Goal: Information Seeking & Learning: Learn about a topic

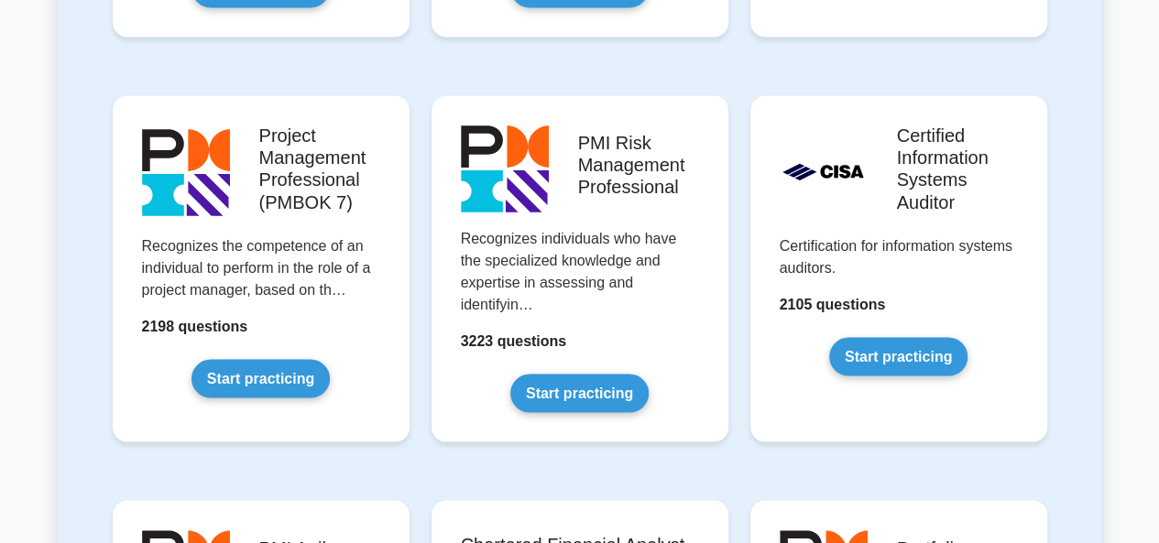
scroll to position [1539, 0]
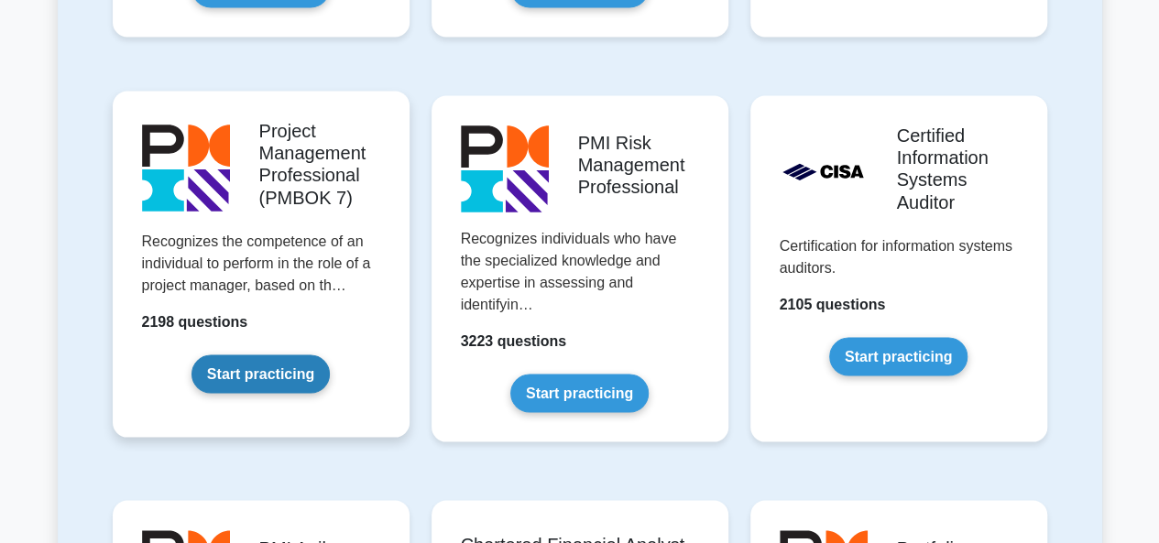
click at [260, 366] on link "Start practicing" at bounding box center [261, 374] width 138 height 38
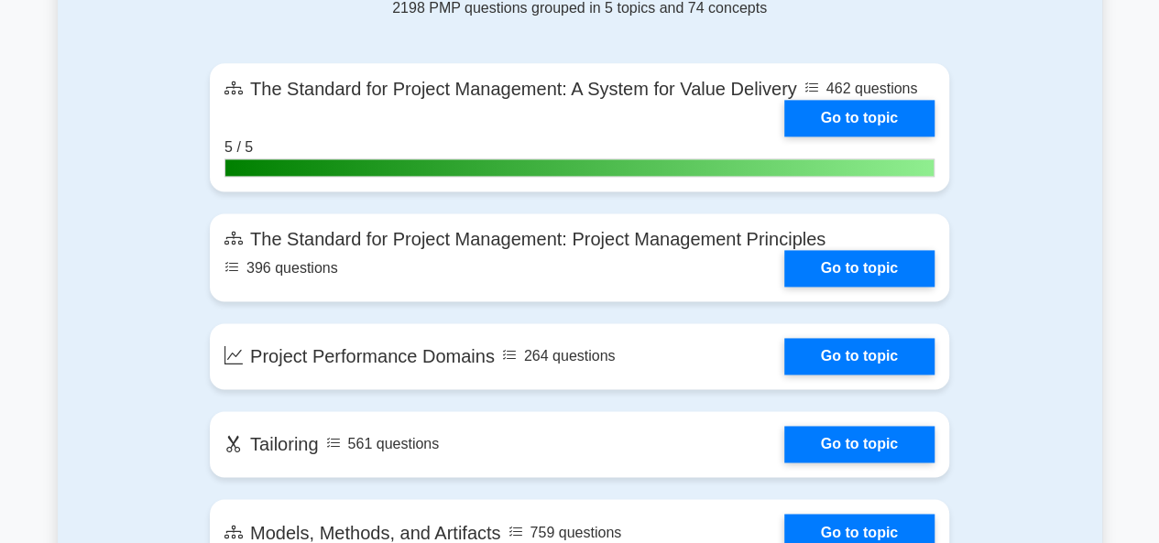
scroll to position [1237, 0]
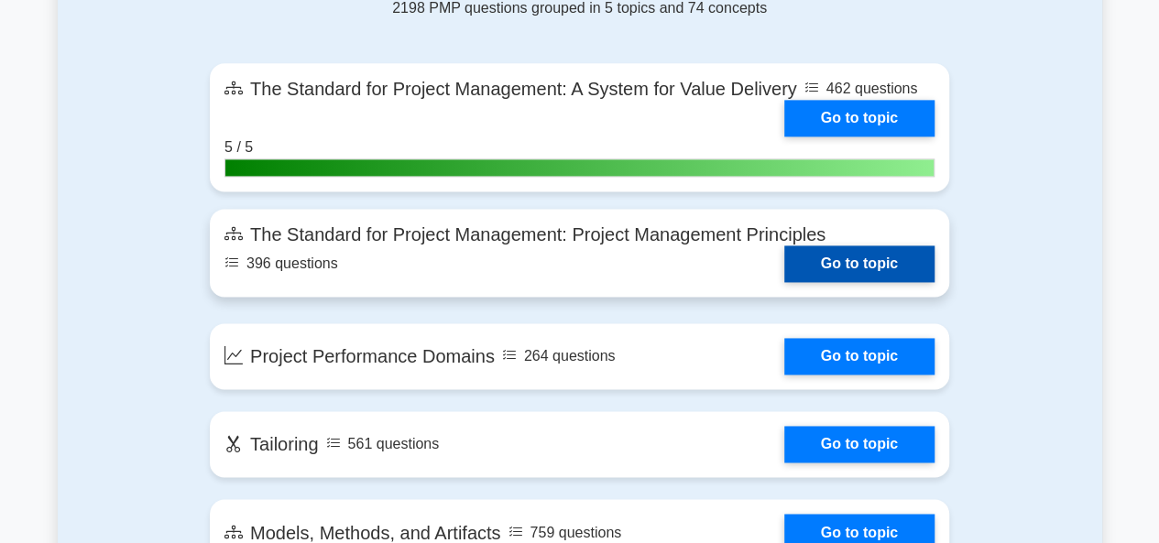
click at [784, 246] on link "Go to topic" at bounding box center [859, 264] width 150 height 37
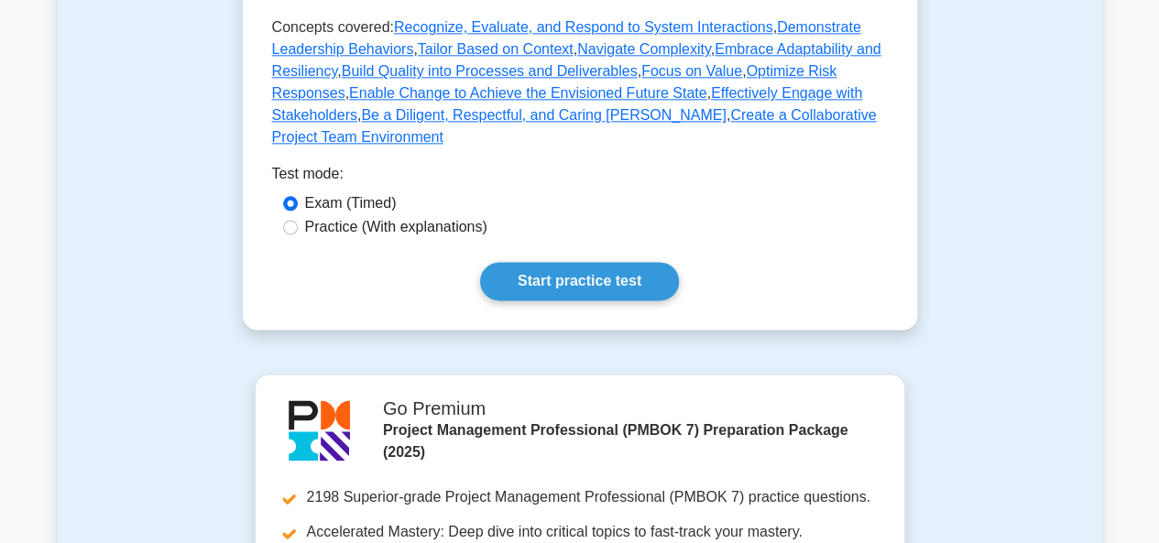
scroll to position [1103, 0]
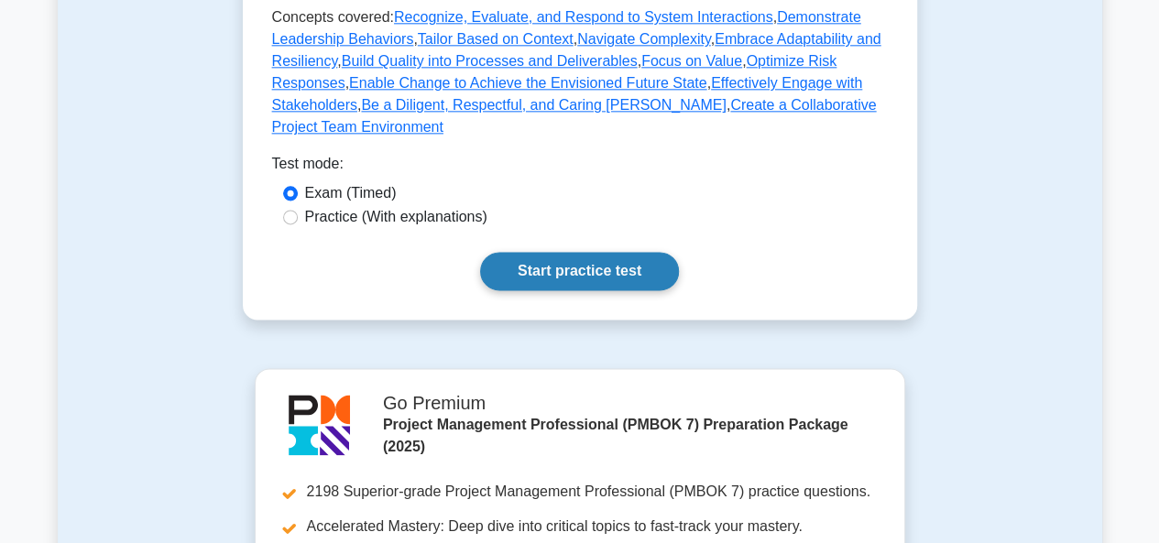
click at [585, 252] on link "Start practice test" at bounding box center [579, 271] width 199 height 38
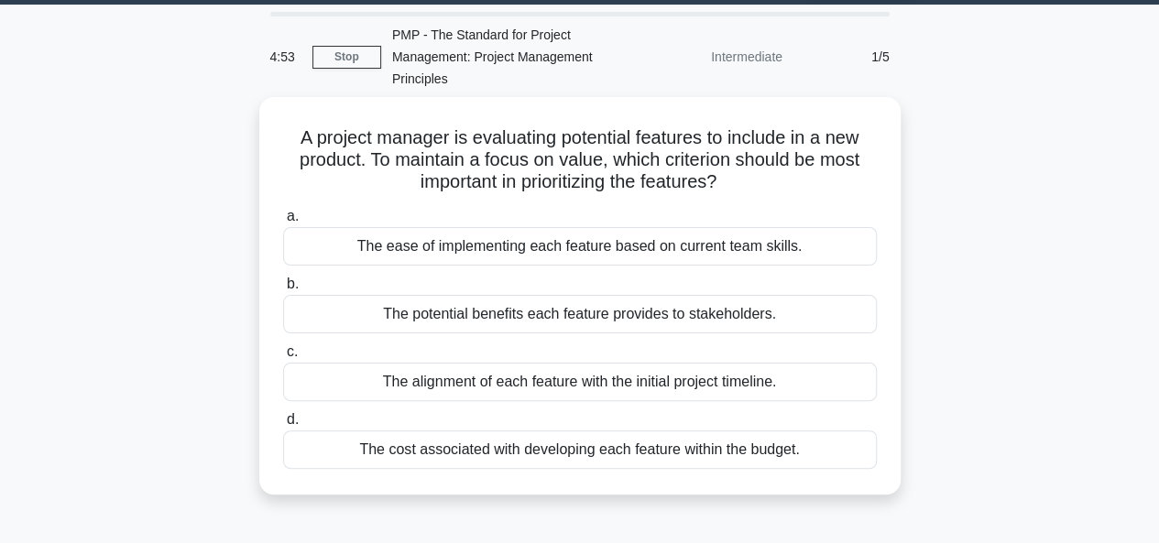
scroll to position [55, 0]
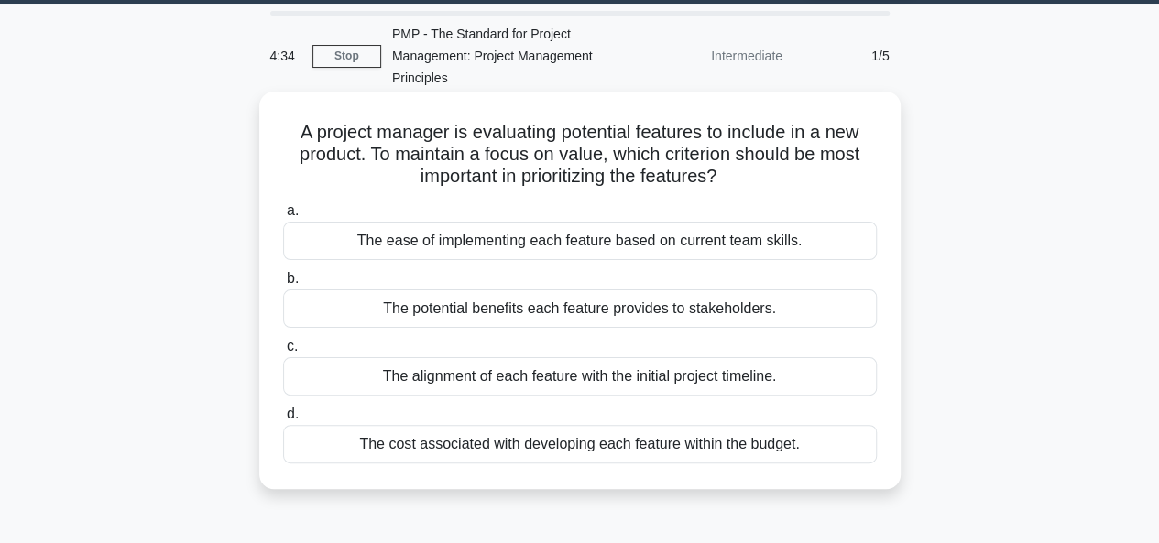
click at [509, 318] on div "The potential benefits each feature provides to stakeholders." at bounding box center [580, 309] width 594 height 38
click at [283, 285] on input "b. The potential benefits each feature provides to stakeholders." at bounding box center [283, 279] width 0 height 12
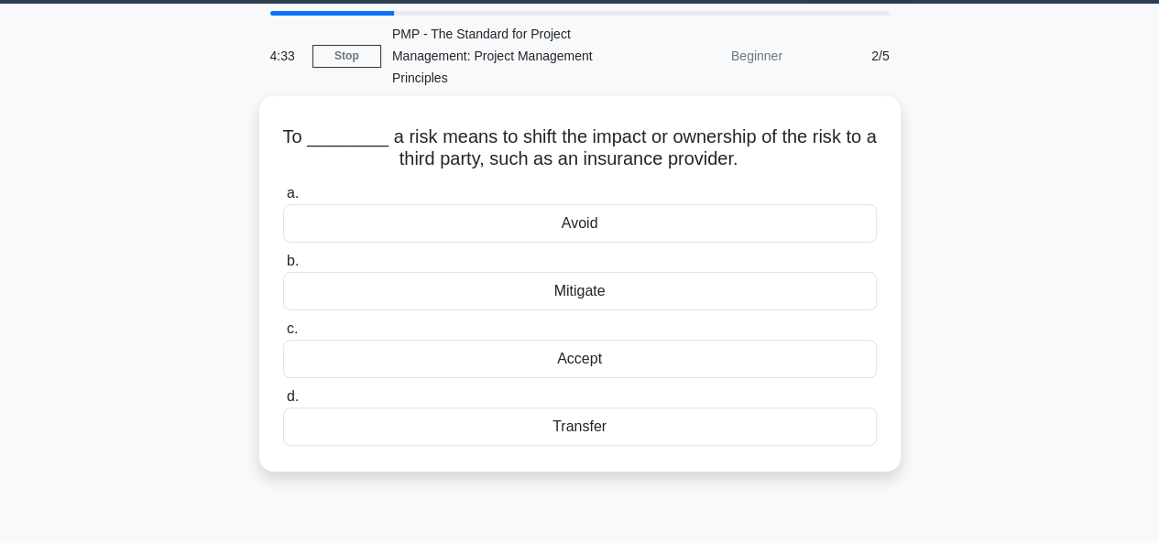
scroll to position [0, 0]
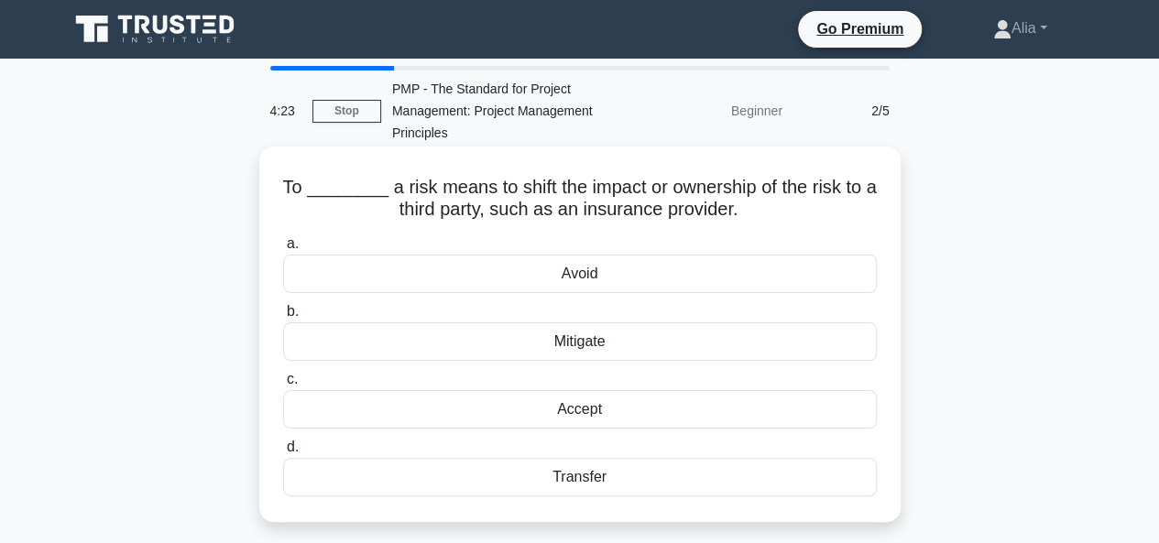
click at [596, 472] on div "Transfer" at bounding box center [580, 477] width 594 height 38
click at [283, 454] on input "d. Transfer" at bounding box center [283, 448] width 0 height 12
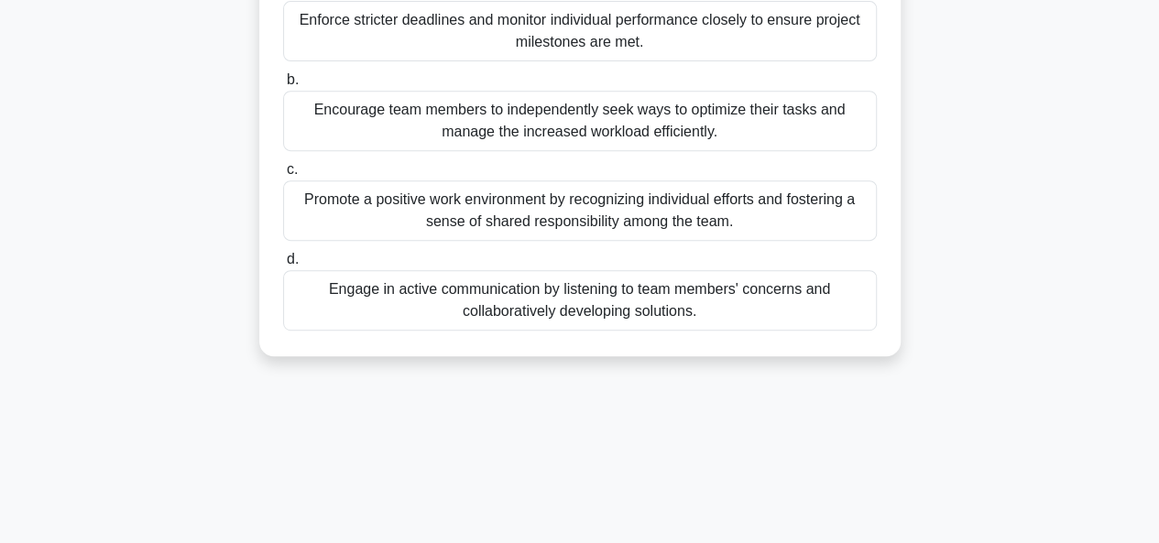
scroll to position [343, 0]
click at [591, 330] on div "Engage in active communication by listening to team members' concerns and colla…" at bounding box center [580, 299] width 594 height 60
click at [283, 265] on input "d. Engage in active communication by listening to team members' concerns and co…" at bounding box center [283, 259] width 0 height 12
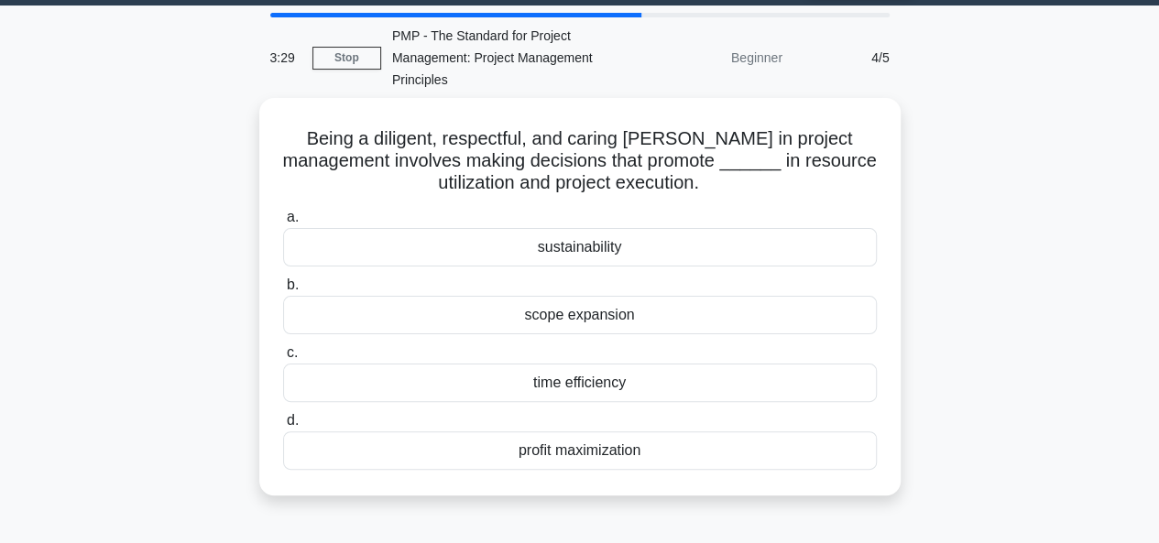
scroll to position [54, 0]
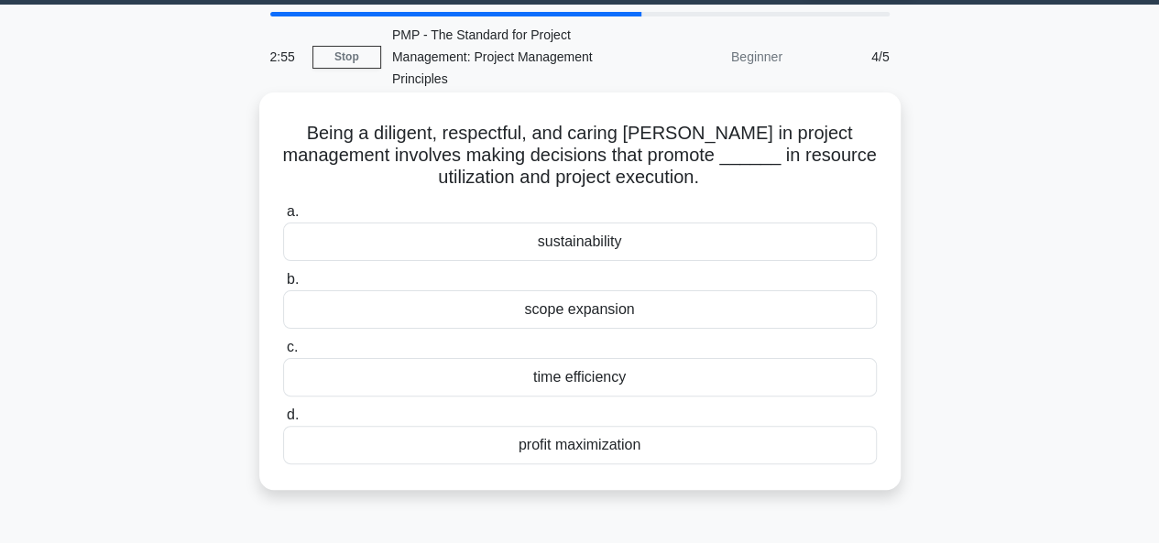
click at [600, 242] on div "sustainability" at bounding box center [580, 242] width 594 height 38
click at [283, 218] on input "a. sustainability" at bounding box center [283, 212] width 0 height 12
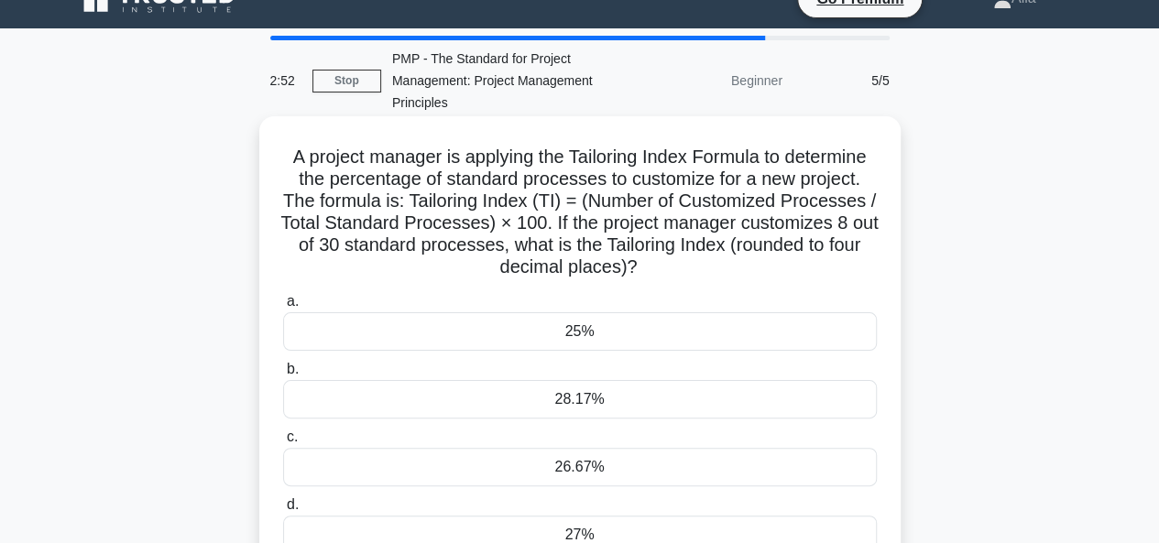
scroll to position [32, 0]
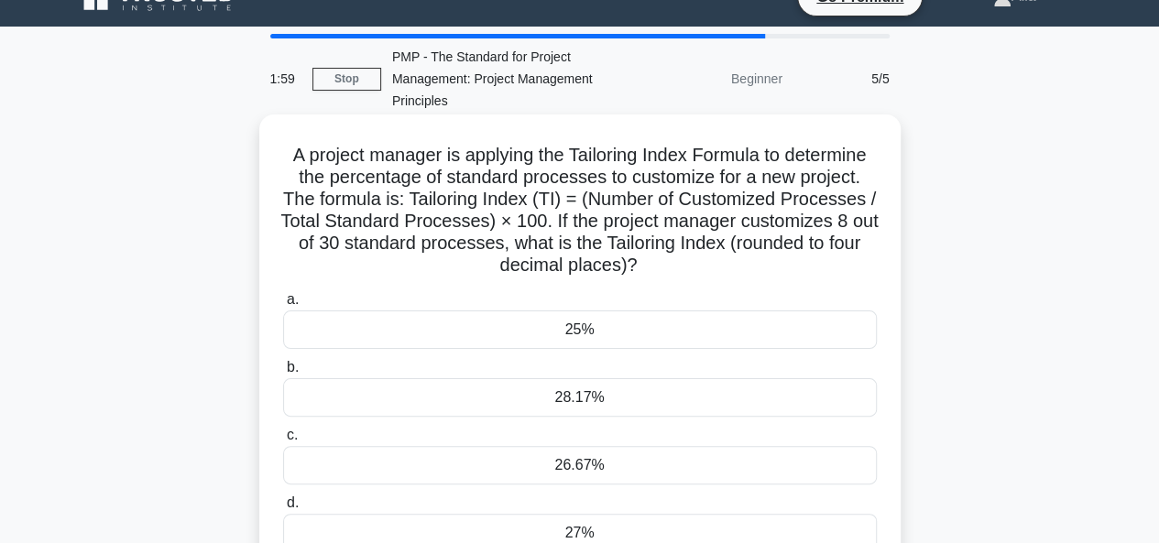
click at [575, 463] on div "26.67%" at bounding box center [580, 465] width 594 height 38
click at [283, 442] on input "c. 26.67%" at bounding box center [283, 436] width 0 height 12
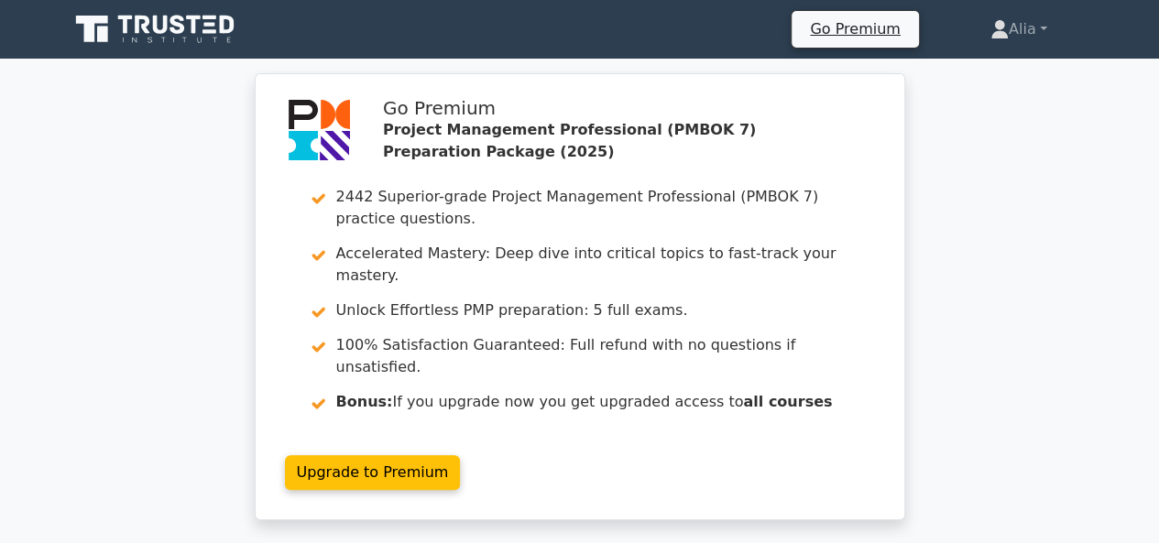
click at [99, 8] on link at bounding box center [157, 29] width 176 height 44
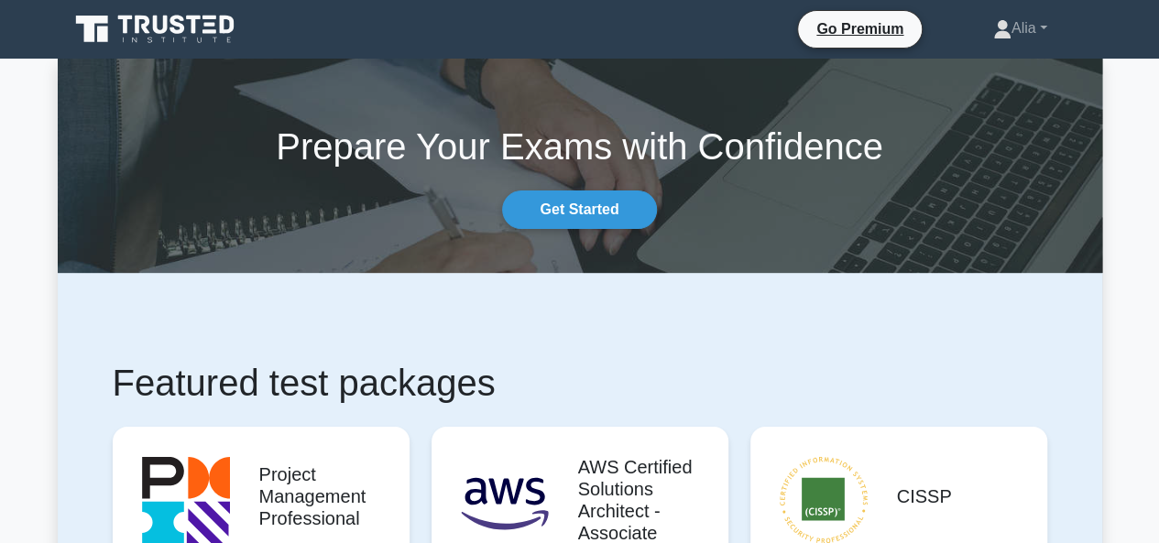
scroll to position [328, 0]
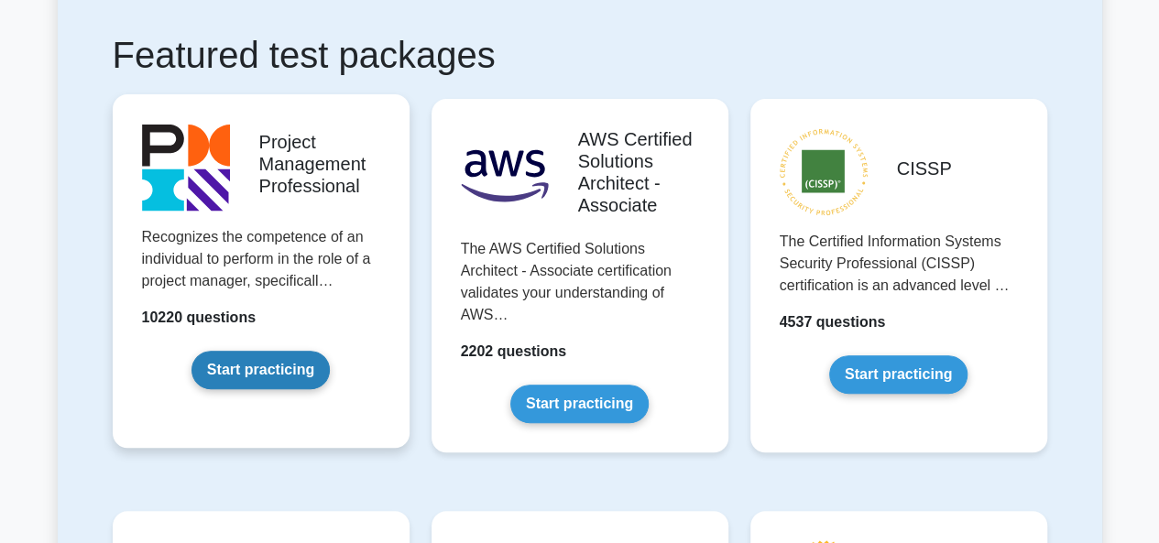
click at [227, 367] on link "Start practicing" at bounding box center [261, 370] width 138 height 38
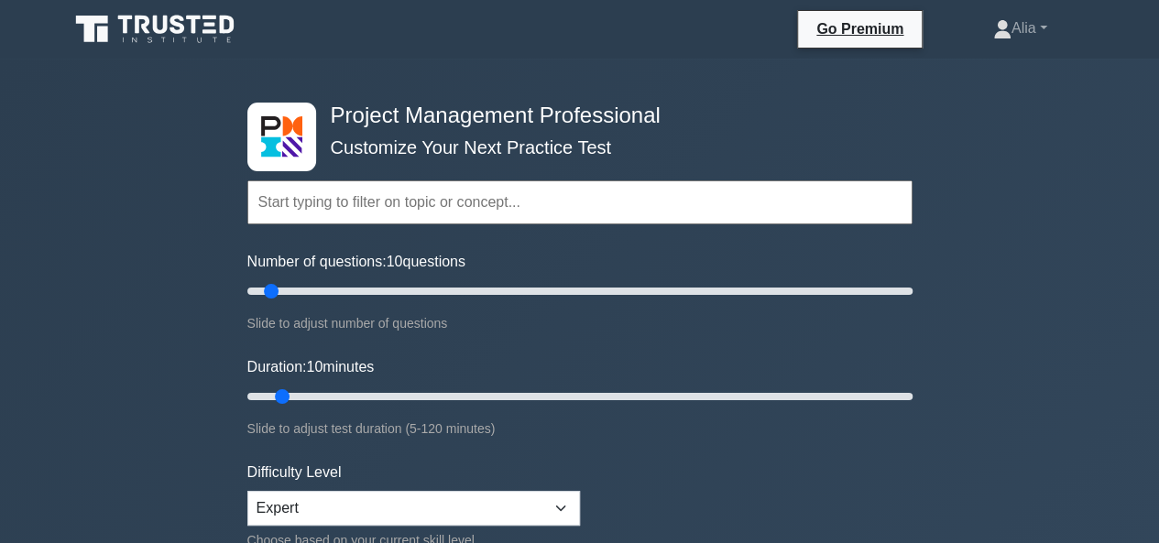
click at [530, 193] on input "text" at bounding box center [579, 203] width 665 height 44
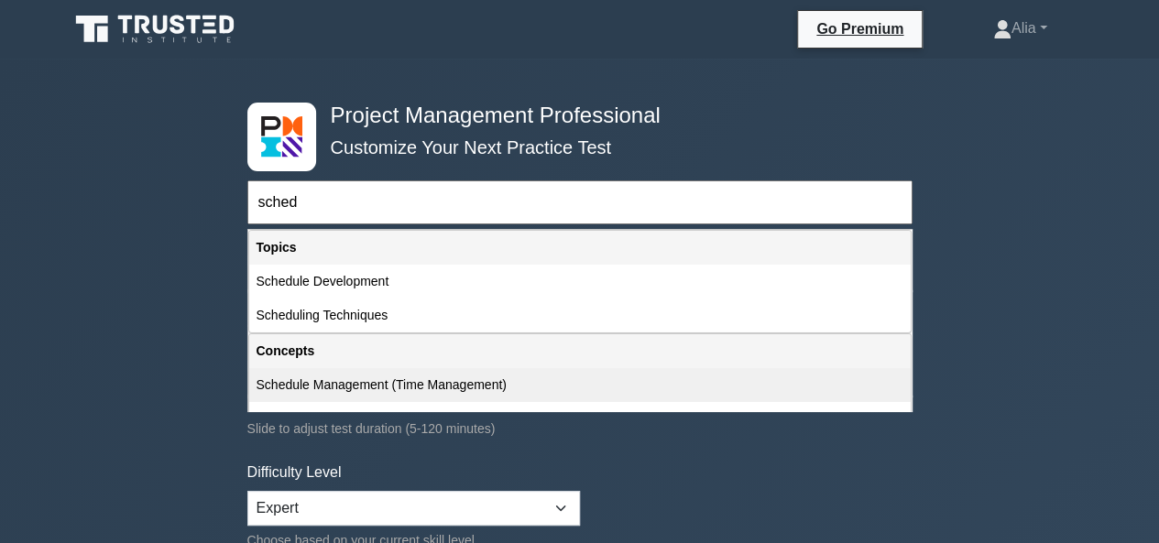
click at [326, 380] on div "Schedule Management (Time Management)" at bounding box center [580, 385] width 662 height 34
type input "Schedule Management (Time Management)"
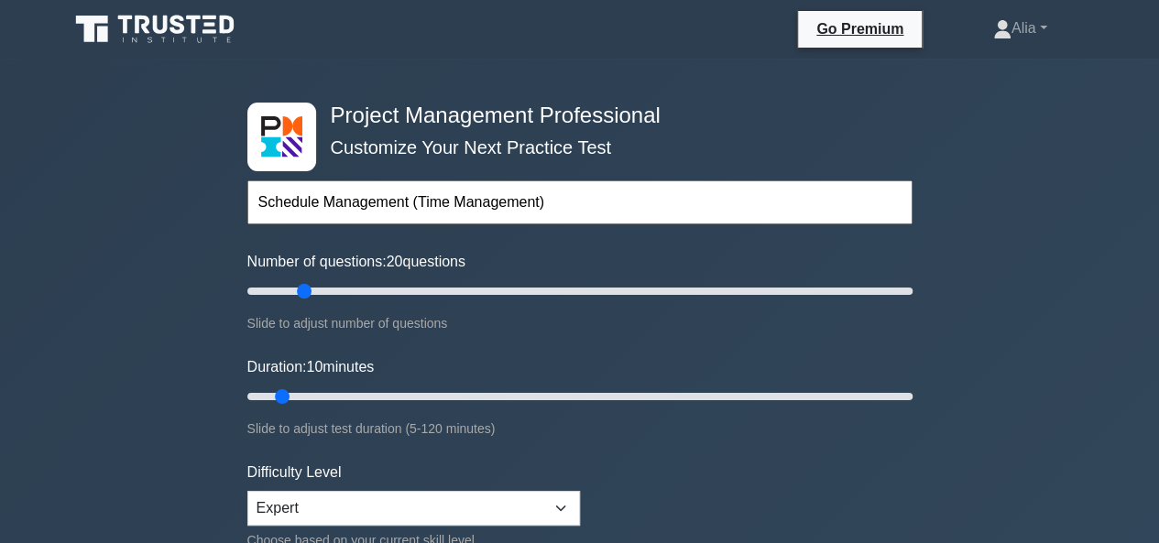
drag, startPoint x: 273, startPoint y: 292, endPoint x: 302, endPoint y: 290, distance: 29.4
type input "20"
click at [302, 290] on input "Number of questions: 20 questions" at bounding box center [579, 291] width 665 height 22
drag, startPoint x: 279, startPoint y: 391, endPoint x: 332, endPoint y: 391, distance: 52.2
type input "20"
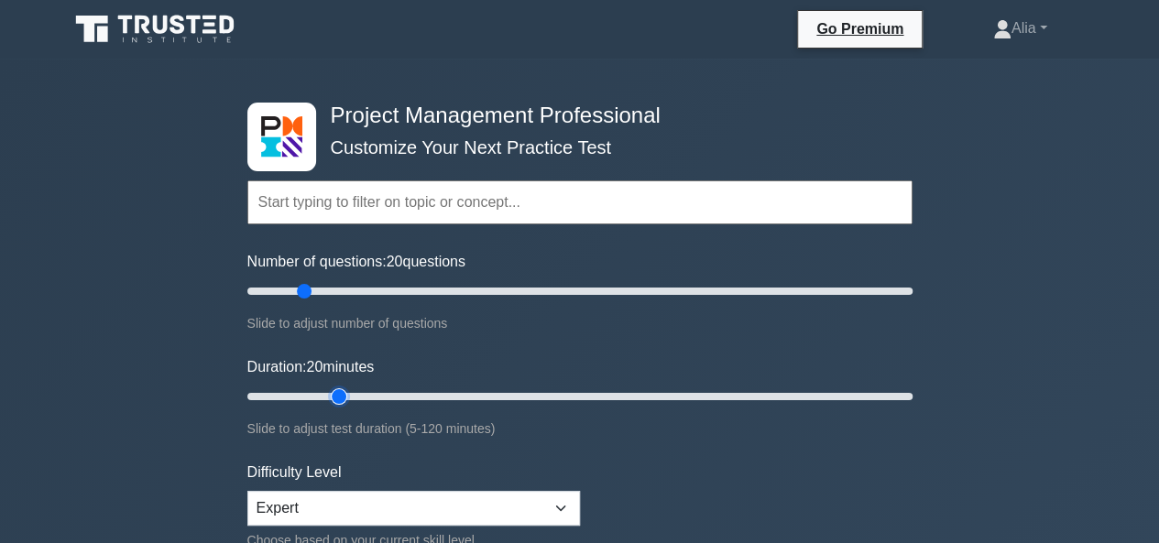
click at [332, 391] on input "Duration: 20 minutes" at bounding box center [579, 397] width 665 height 22
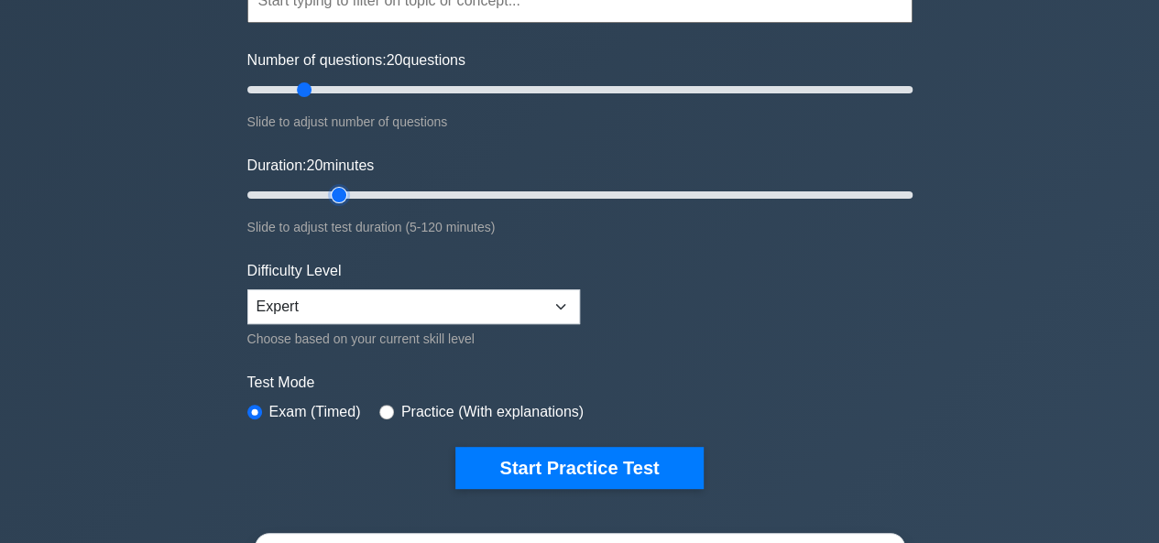
scroll to position [205, 0]
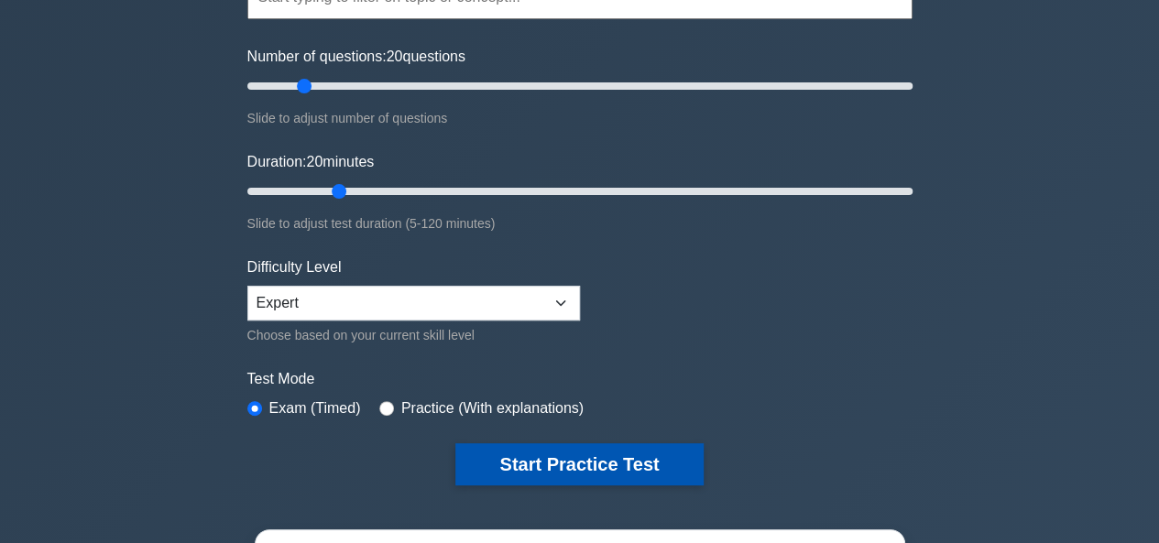
click at [597, 461] on button "Start Practice Test" at bounding box center [578, 464] width 247 height 42
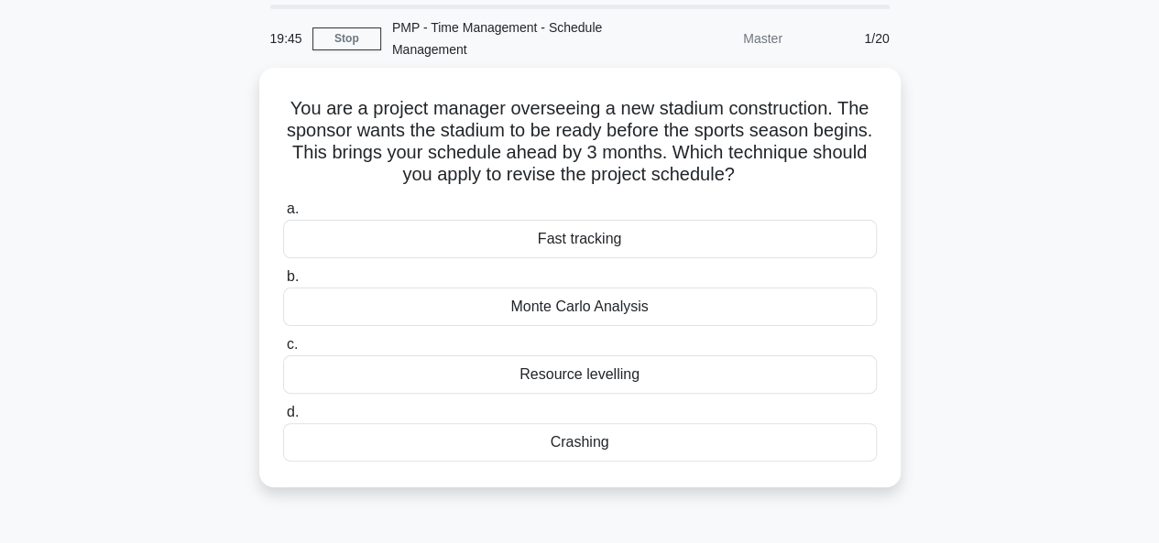
scroll to position [62, 0]
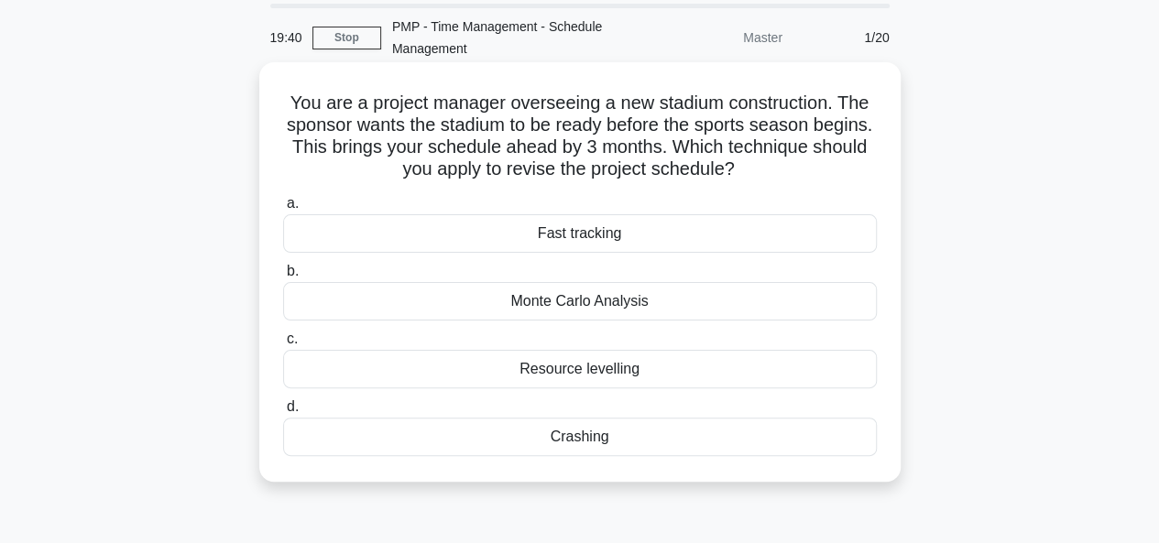
click at [530, 227] on div "Fast tracking" at bounding box center [580, 233] width 594 height 38
click at [283, 210] on input "a. Fast tracking" at bounding box center [283, 204] width 0 height 12
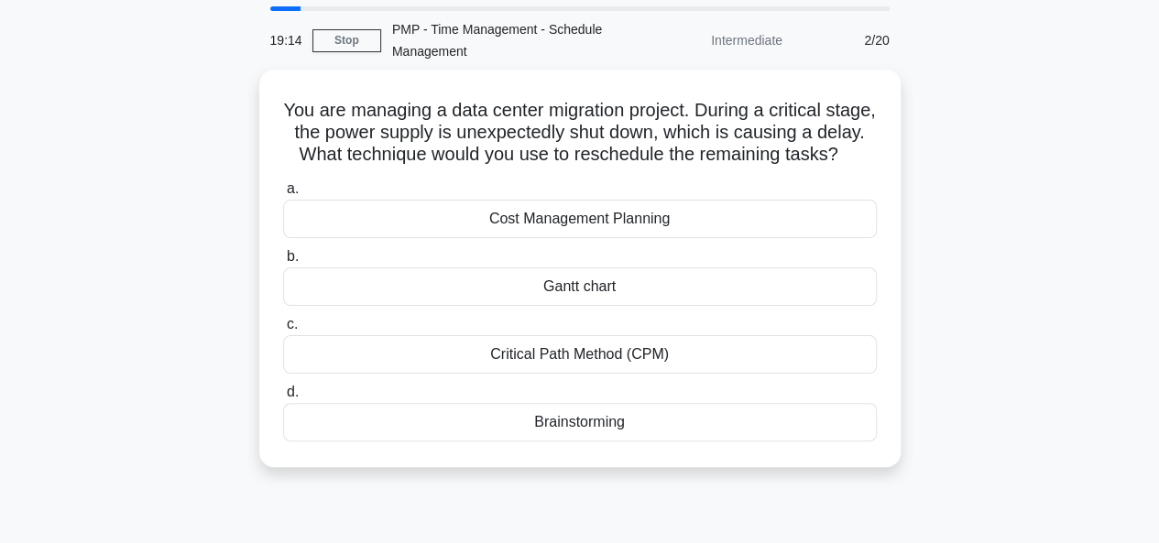
scroll to position [60, 0]
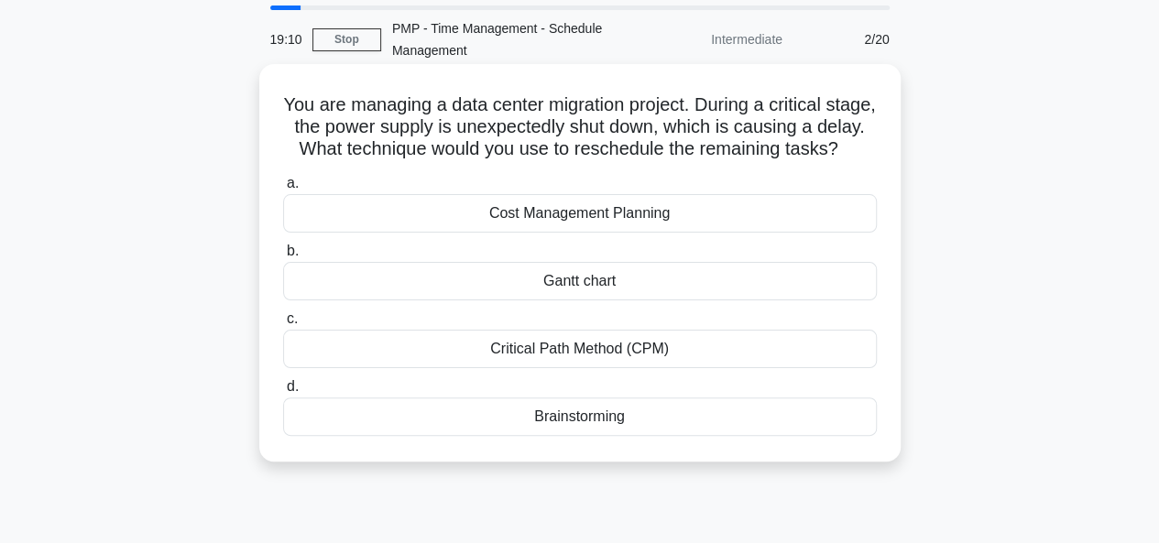
click at [554, 367] on div "Critical Path Method (CPM)" at bounding box center [580, 349] width 594 height 38
click at [283, 325] on input "c. Critical Path Method (CPM)" at bounding box center [283, 319] width 0 height 12
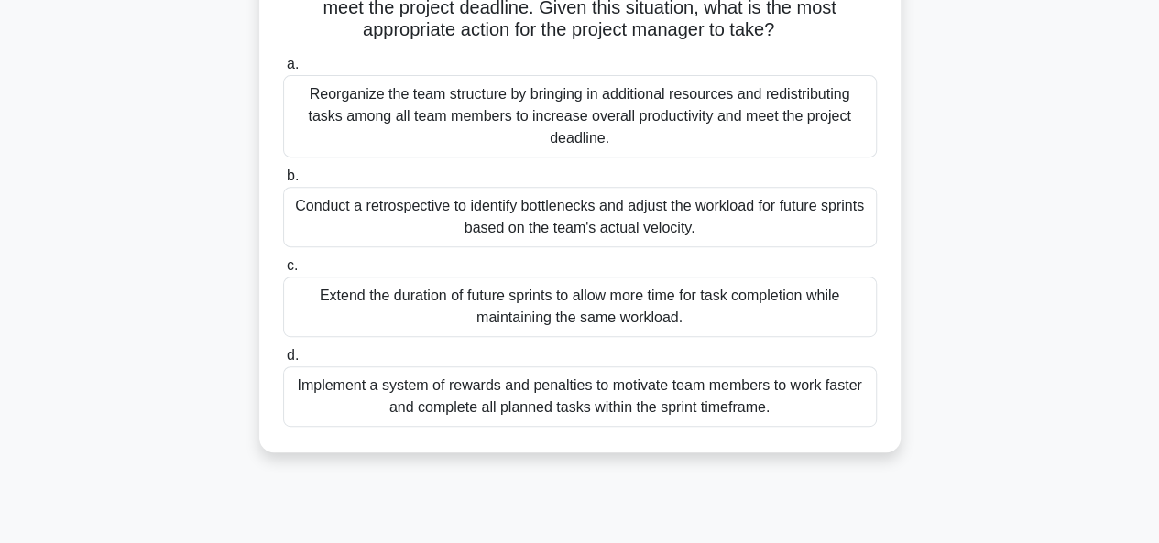
scroll to position [229, 0]
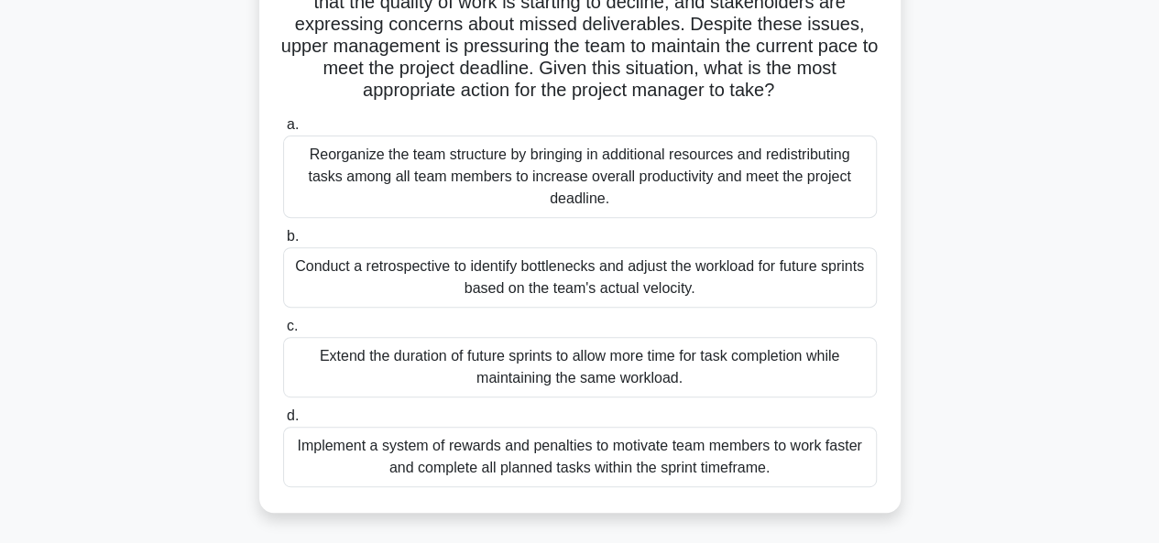
click at [487, 285] on div "Conduct a retrospective to identify bottlenecks and adjust the workload for fut…" at bounding box center [580, 277] width 594 height 60
click at [283, 243] on input "b. Conduct a retrospective to identify bottlenecks and adjust the workload for …" at bounding box center [283, 237] width 0 height 12
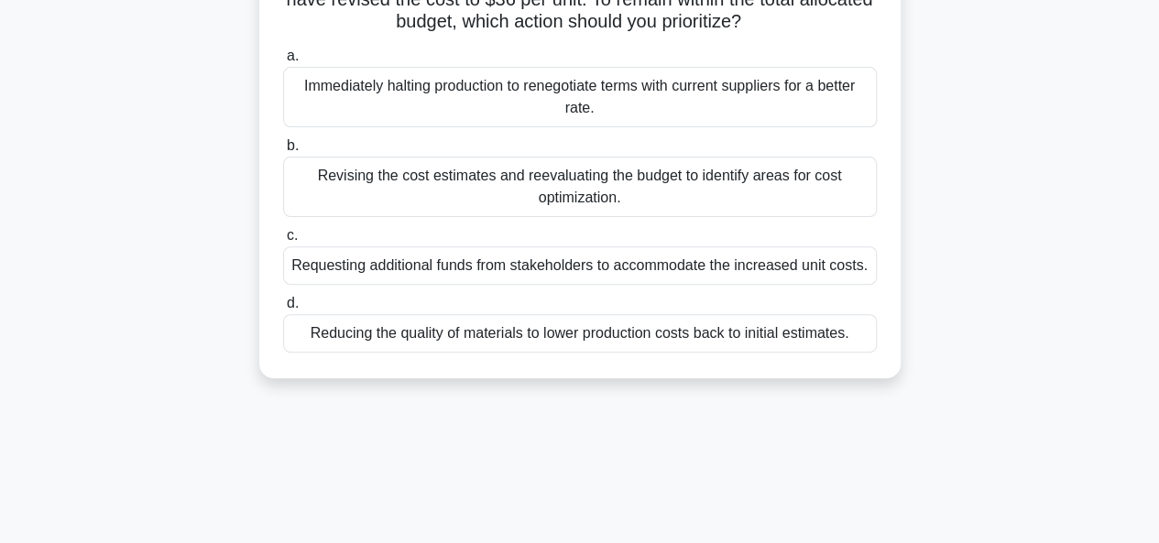
scroll to position [186, 0]
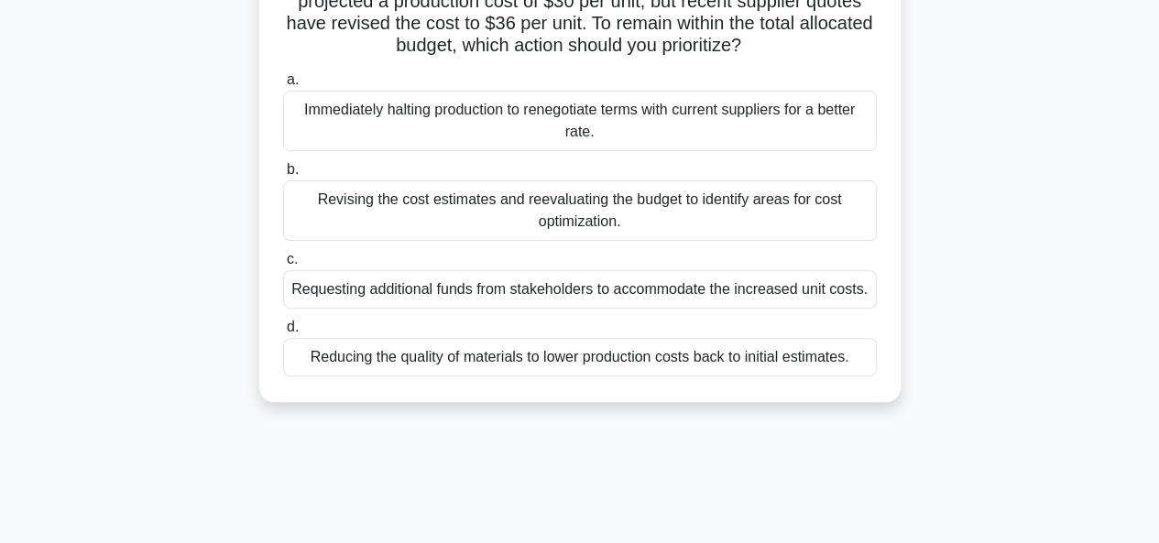
click at [496, 213] on div "Revising the cost estimates and reevaluating the budget to identify areas for c…" at bounding box center [580, 211] width 594 height 60
click at [283, 176] on input "b. Revising the cost estimates and reevaluating the budget to identify areas fo…" at bounding box center [283, 170] width 0 height 12
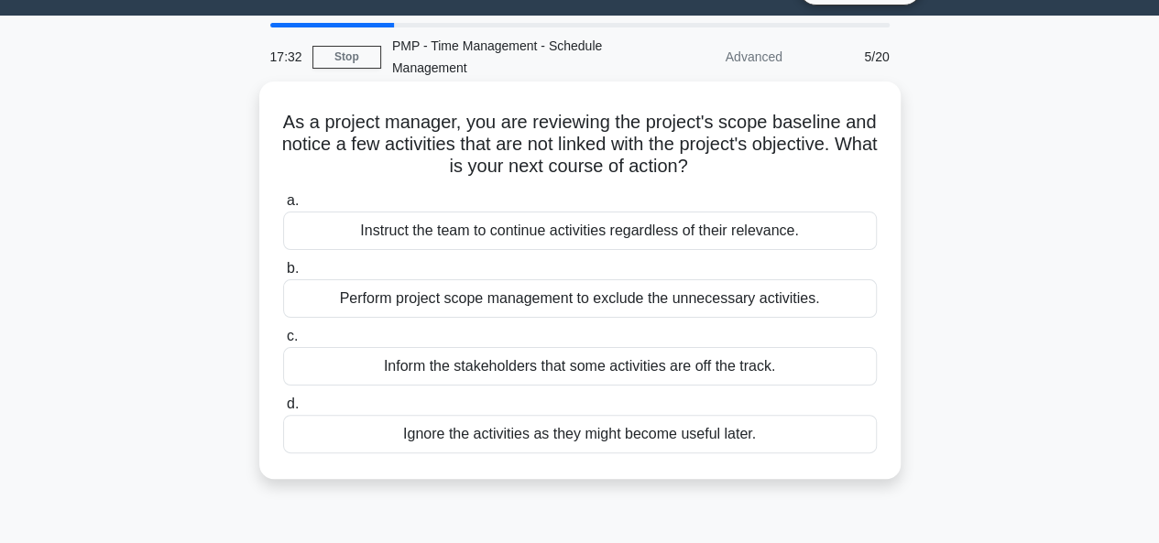
scroll to position [44, 0]
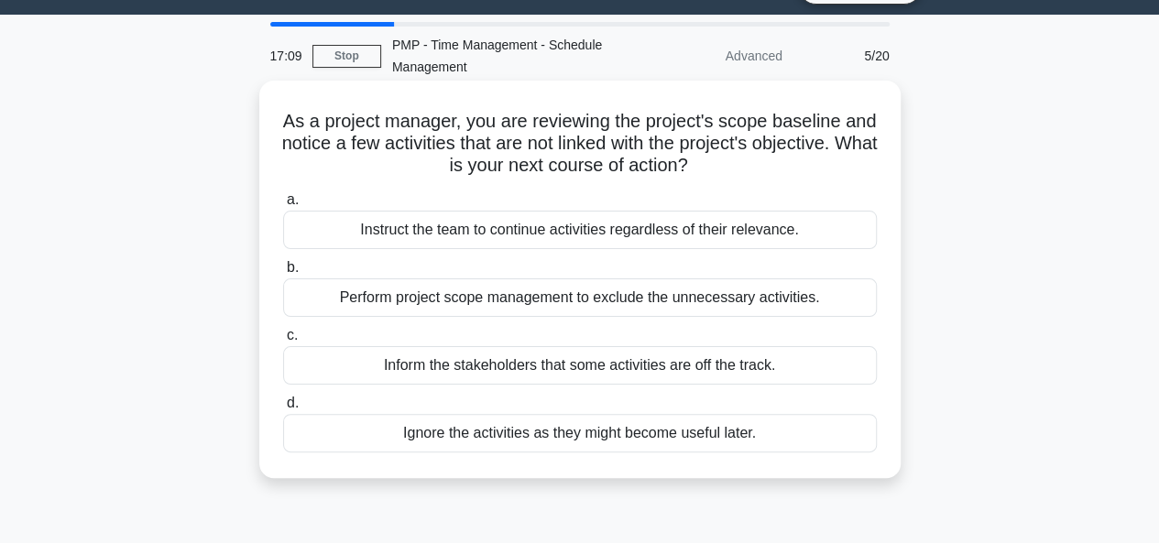
click at [402, 303] on div "Perform project scope management to exclude the unnecessary activities." at bounding box center [580, 298] width 594 height 38
click at [283, 274] on input "b. Perform project scope management to exclude the unnecessary activities." at bounding box center [283, 268] width 0 height 12
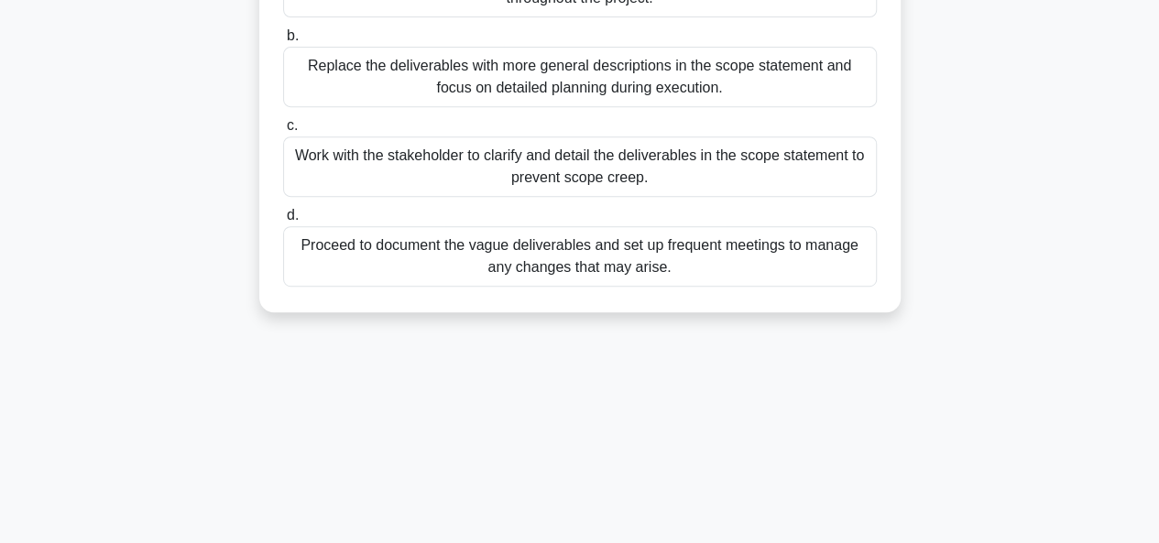
scroll to position [378, 0]
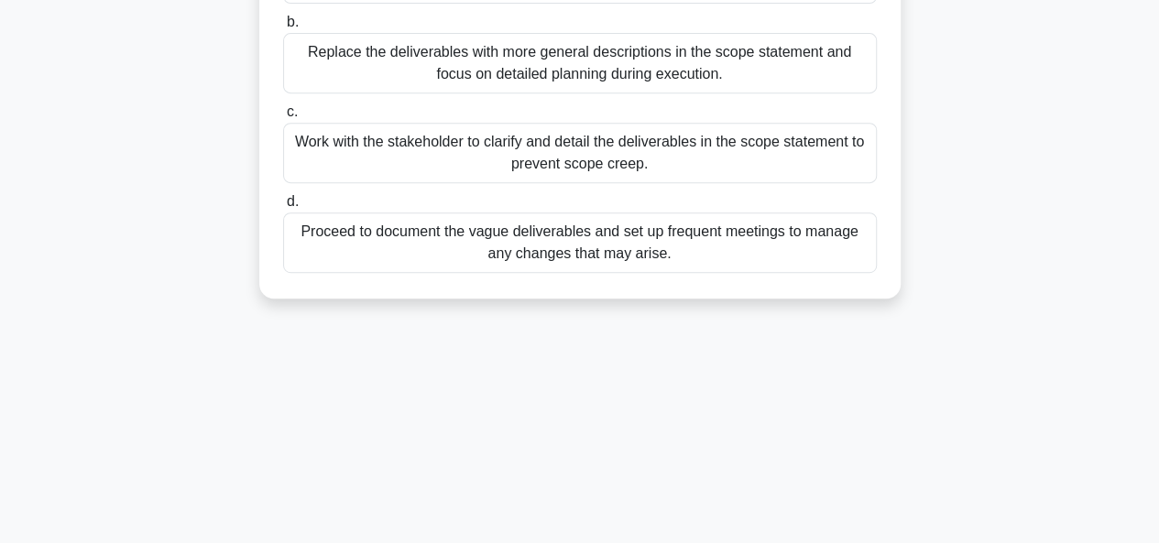
click at [425, 149] on div "Work with the stakeholder to clarify and detail the deliverables in the scope s…" at bounding box center [580, 153] width 594 height 60
click at [283, 118] on input "c. Work with the stakeholder to clarify and detail the deliverables in the scop…" at bounding box center [283, 112] width 0 height 12
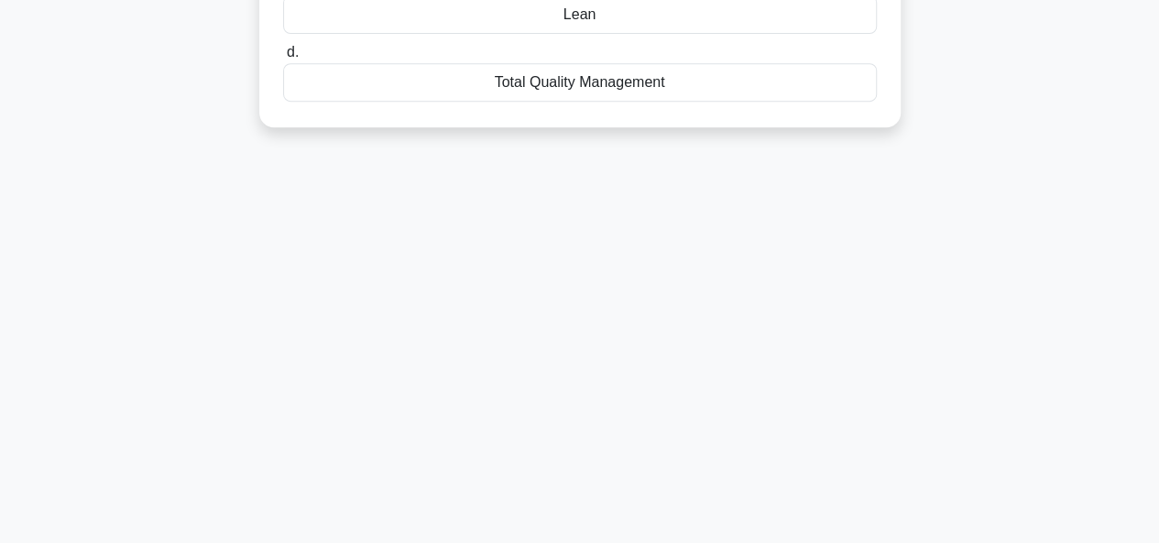
scroll to position [0, 0]
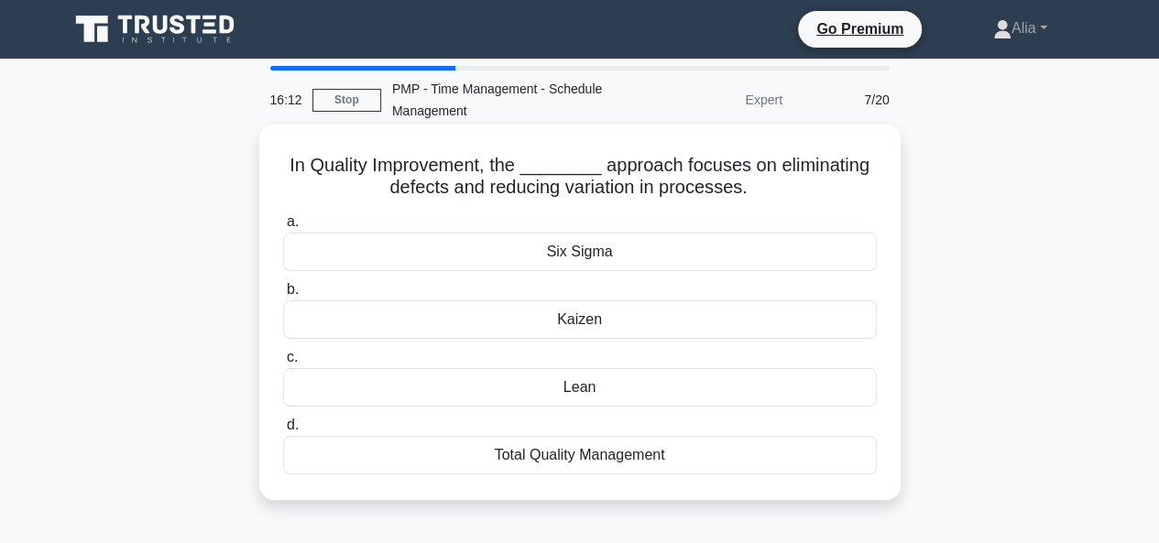
drag, startPoint x: 291, startPoint y: 161, endPoint x: 826, endPoint y: 465, distance: 614.7
click at [826, 465] on div "In Quality Improvement, the ________ approach focuses on eliminating defects an…" at bounding box center [580, 312] width 627 height 361
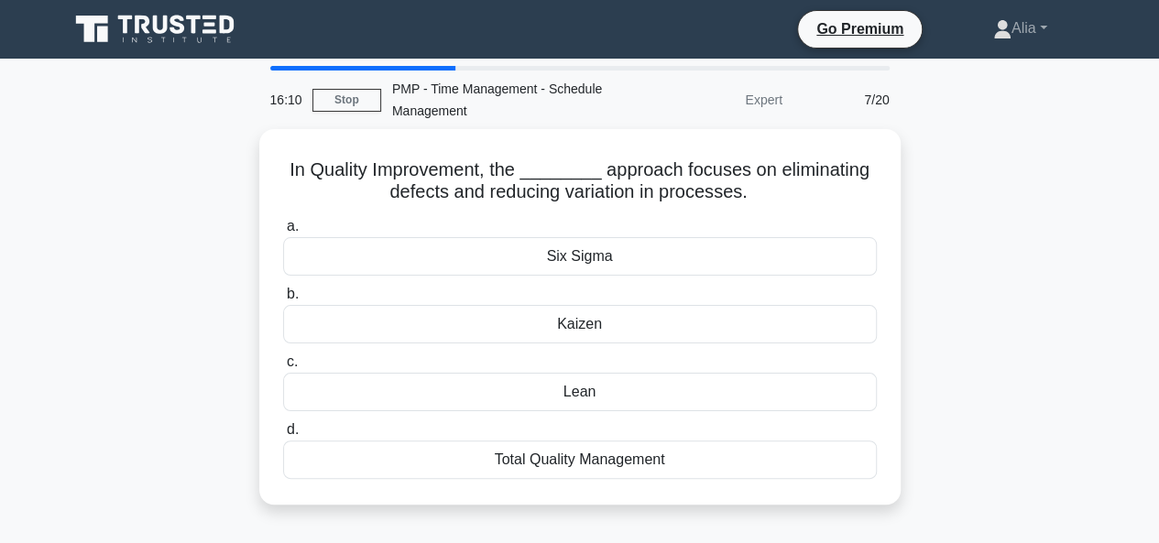
copy div "In Quality Improvement, the ________ approach focuses on eliminating defects an…"
click at [1063, 276] on div "In Quality Improvement, the ________ approach focuses on eliminating defects an…" at bounding box center [580, 328] width 1045 height 398
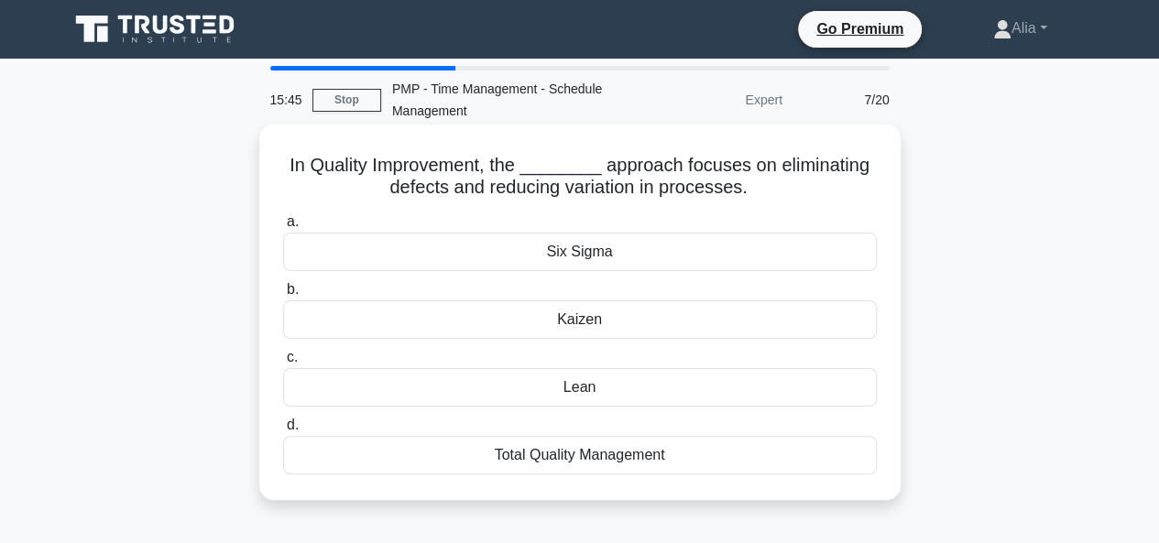
click at [594, 257] on div "Six Sigma" at bounding box center [580, 252] width 594 height 38
click at [283, 228] on input "a. Six Sigma" at bounding box center [283, 222] width 0 height 12
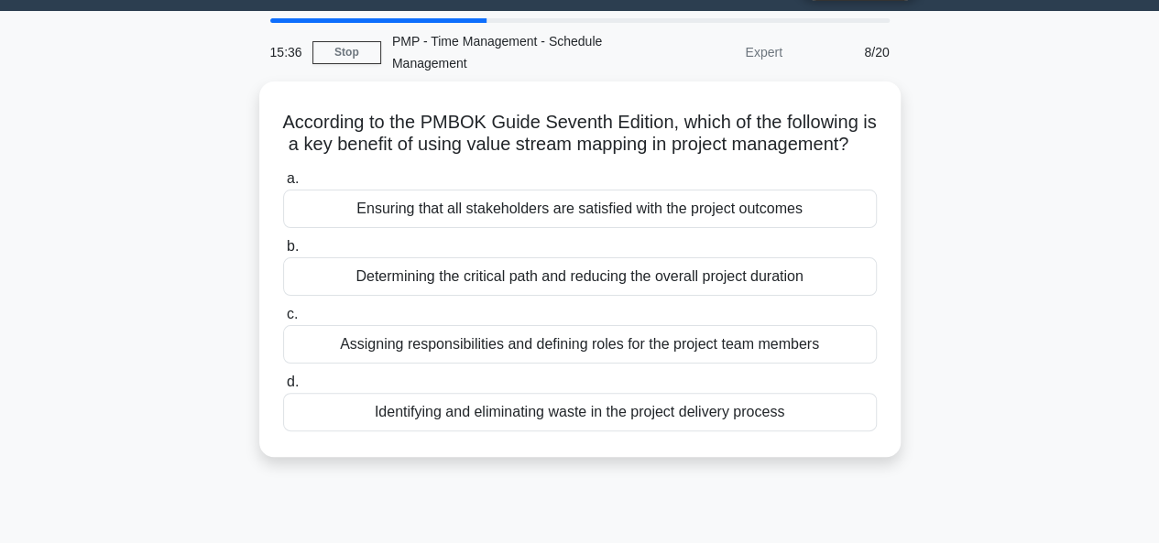
scroll to position [49, 0]
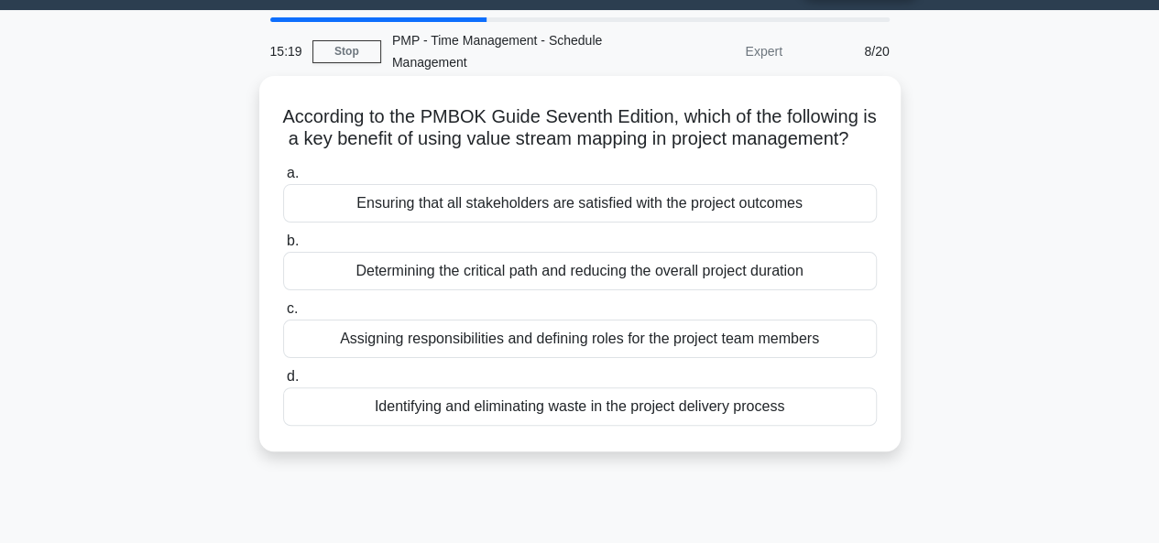
click at [506, 426] on div "Identifying and eliminating waste in the project delivery process" at bounding box center [580, 407] width 594 height 38
click at [283, 383] on input "d. Identifying and eliminating waste in the project delivery process" at bounding box center [283, 377] width 0 height 12
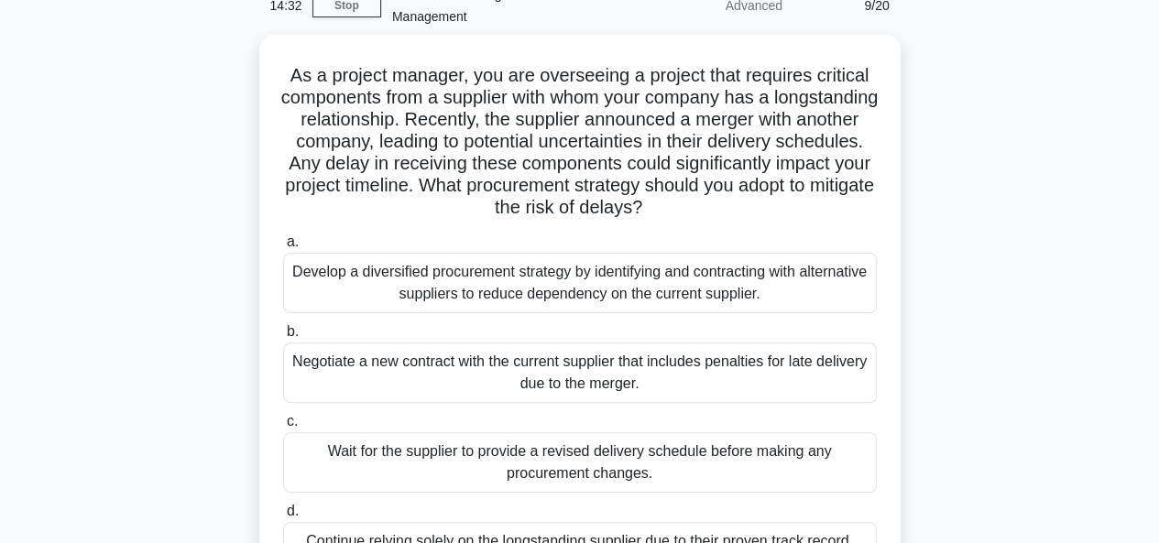
scroll to position [93, 0]
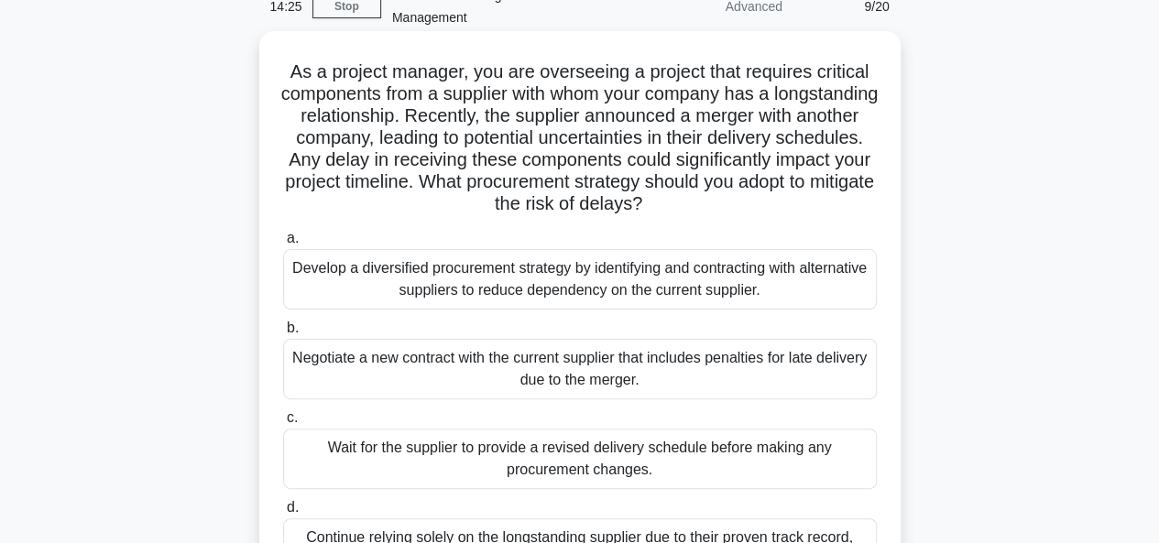
click at [532, 294] on div "Develop a diversified procurement strategy by identifying and contracting with …" at bounding box center [580, 279] width 594 height 60
click at [283, 245] on input "a. Develop a diversified procurement strategy by identifying and contracting wi…" at bounding box center [283, 239] width 0 height 12
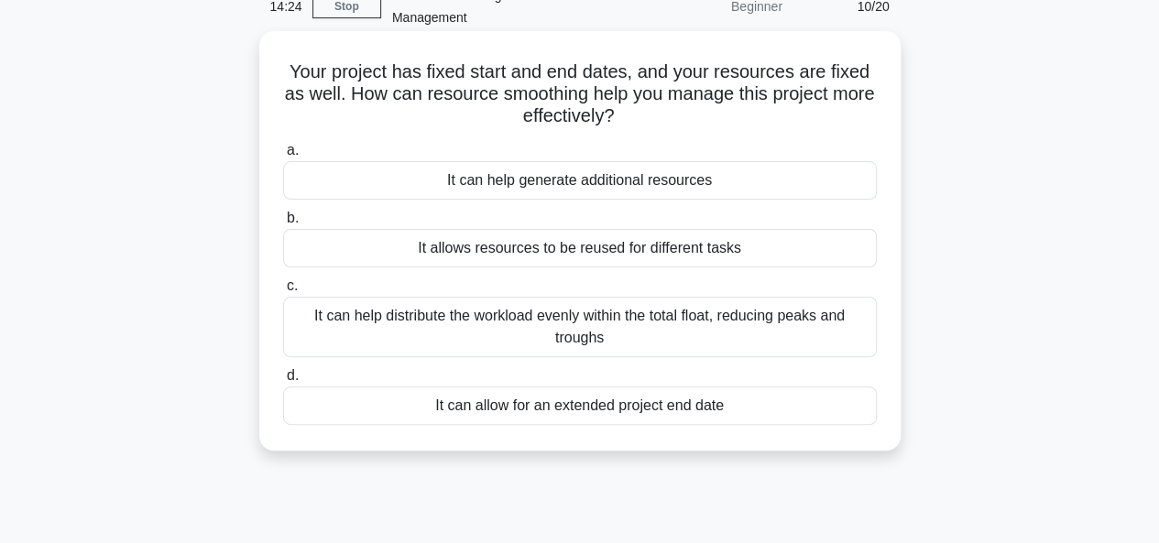
scroll to position [0, 0]
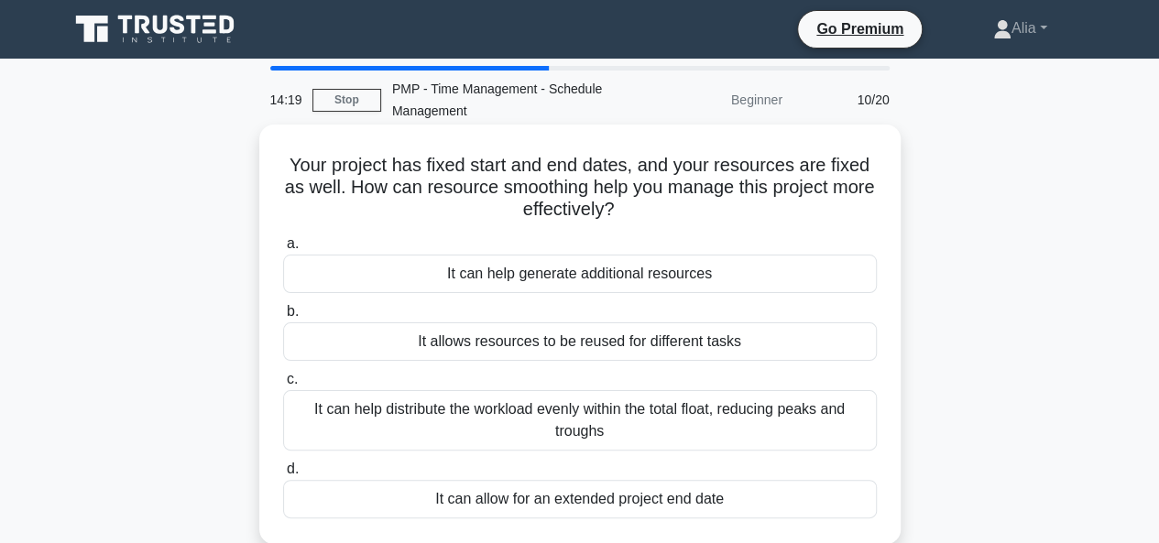
click at [784, 243] on label "a. It can help generate additional resources" at bounding box center [580, 263] width 594 height 60
click at [283, 243] on input "a. It can help generate additional resources" at bounding box center [283, 244] width 0 height 12
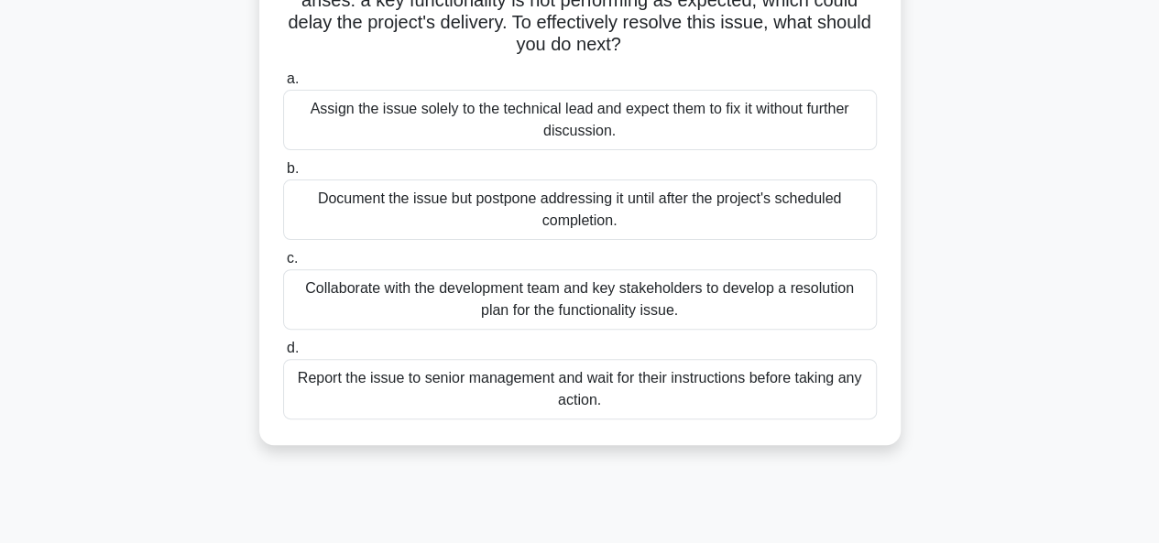
scroll to position [192, 0]
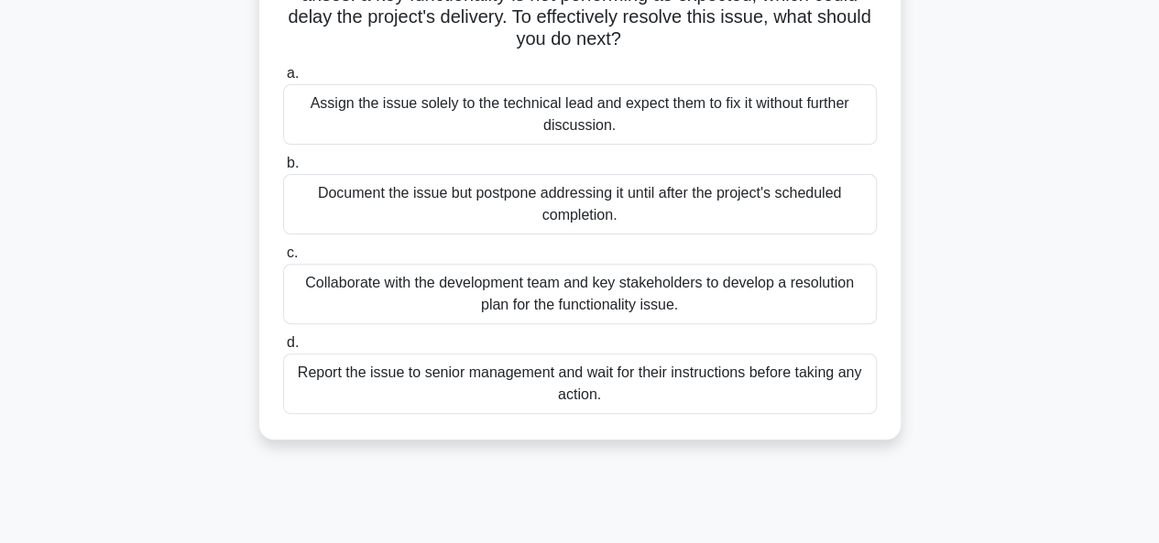
click at [478, 288] on div "Collaborate with the development team and key stakeholders to develop a resolut…" at bounding box center [580, 294] width 594 height 60
click at [283, 259] on input "c. Collaborate with the development team and key stakeholders to develop a reso…" at bounding box center [283, 253] width 0 height 12
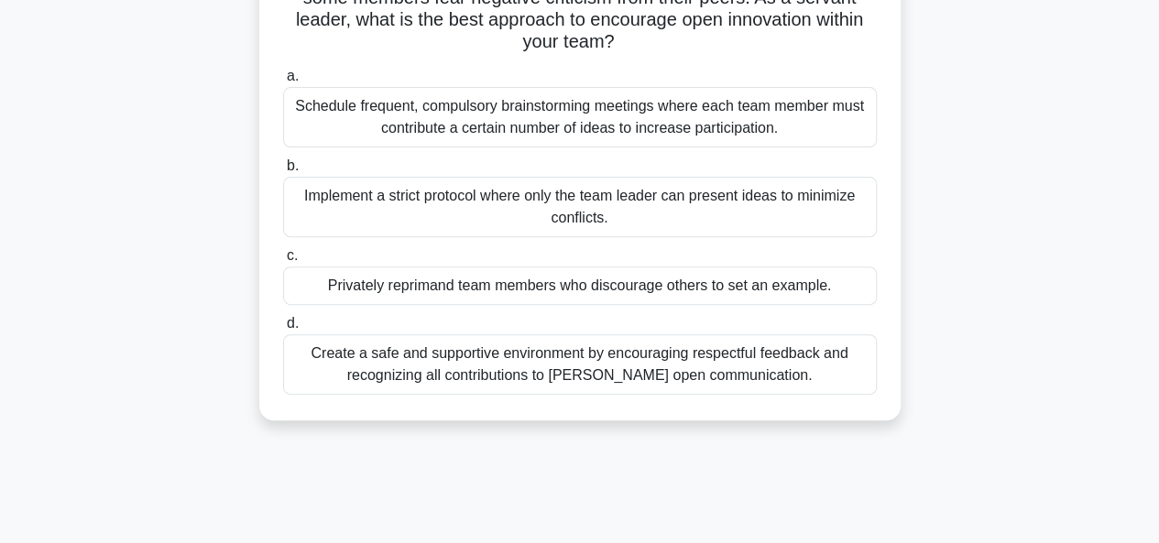
scroll to position [217, 0]
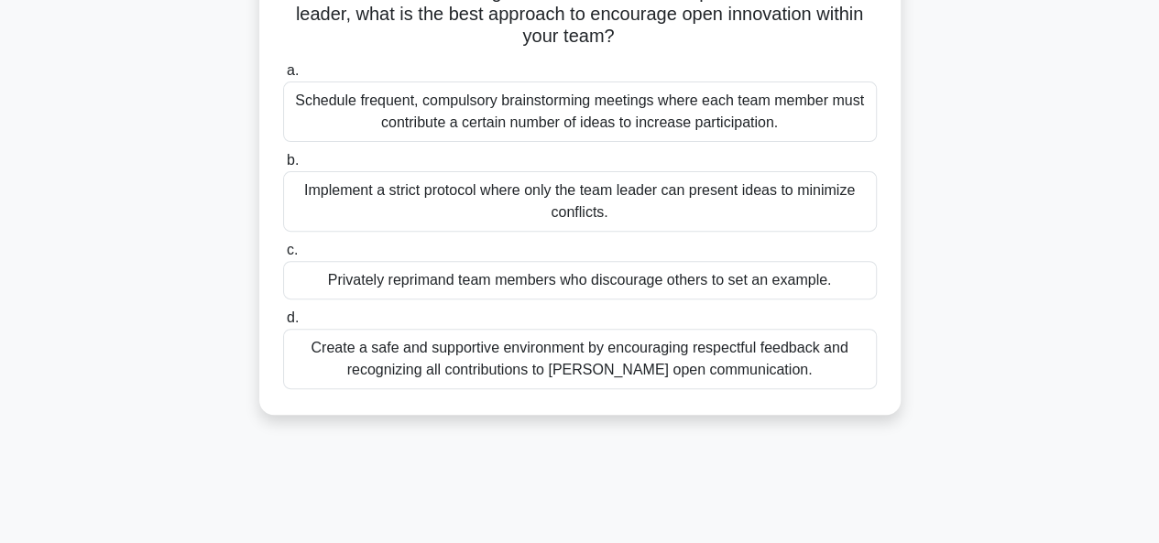
click at [531, 368] on div "Create a safe and supportive environment by encouraging respectful feedback and…" at bounding box center [580, 359] width 594 height 60
click at [283, 324] on input "d. Create a safe and supportive environment by encouraging respectful feedback …" at bounding box center [283, 318] width 0 height 12
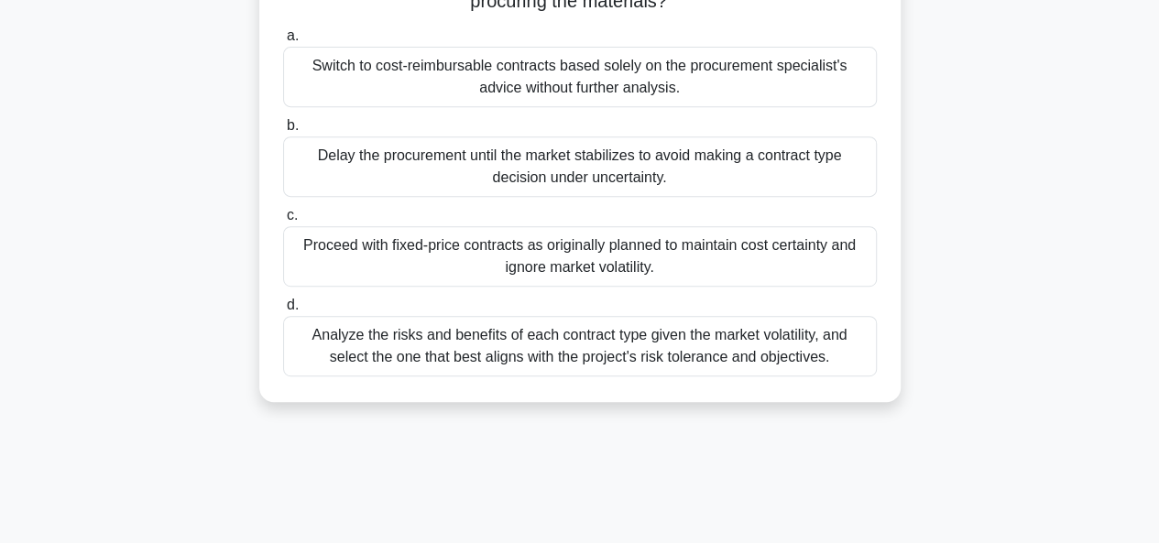
scroll to position [352, 0]
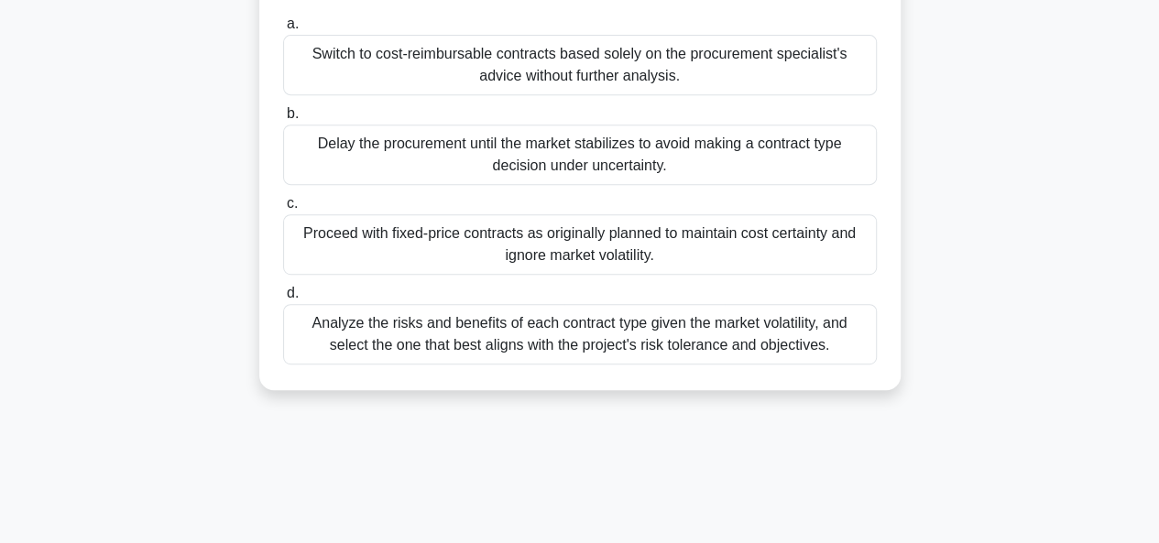
click at [583, 331] on div "Analyze the risks and benefits of each contract type given the market volatilit…" at bounding box center [580, 334] width 594 height 60
click at [283, 300] on input "d. Analyze the risks and benefits of each contract type given the market volati…" at bounding box center [283, 294] width 0 height 12
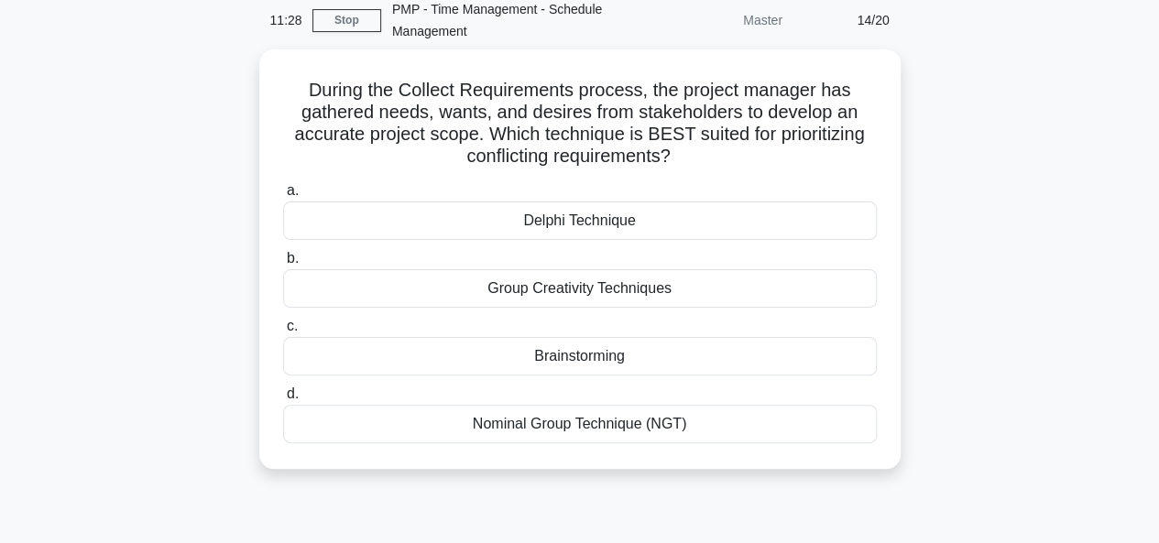
scroll to position [82, 0]
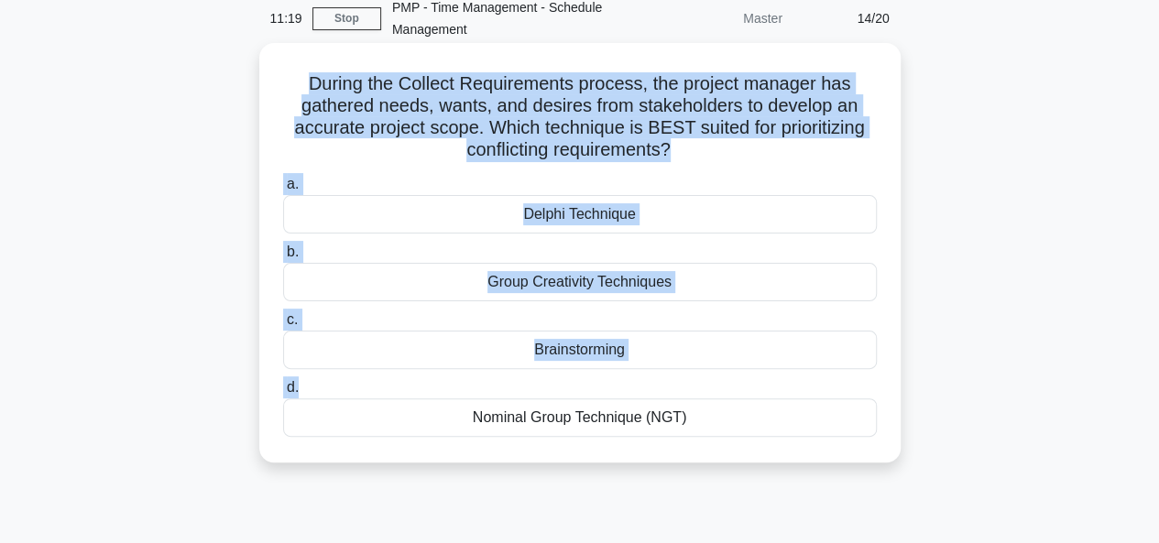
drag, startPoint x: 305, startPoint y: 82, endPoint x: 766, endPoint y: 393, distance: 556.3
click at [766, 393] on div "During the Collect Requirements process, the project manager has gathered needs…" at bounding box center [580, 252] width 627 height 405
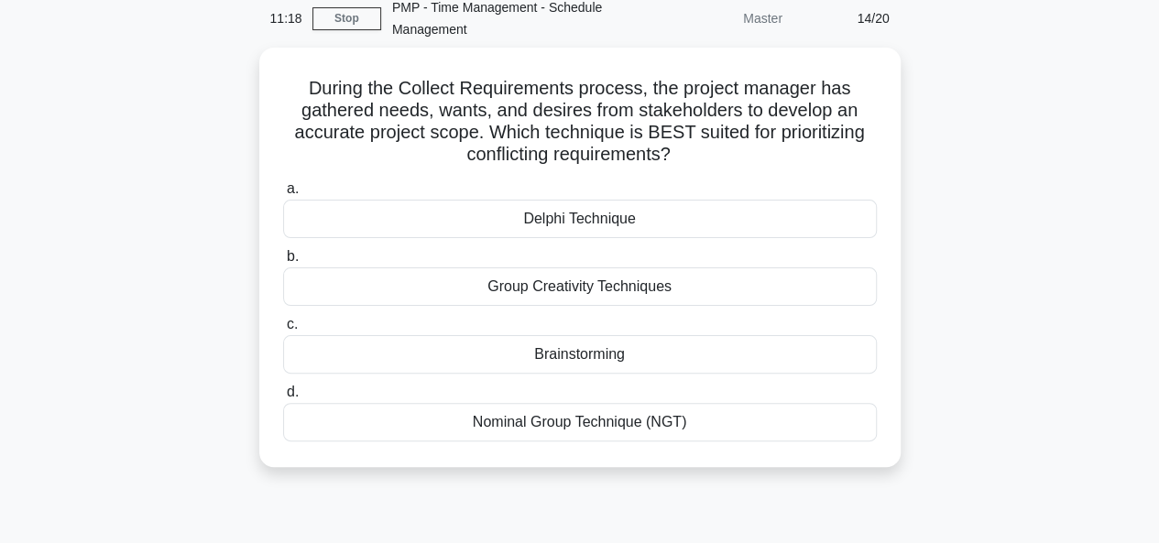
click at [1030, 447] on div "During the Collect Requirements process, the project manager has gathered needs…" at bounding box center [580, 269] width 1045 height 442
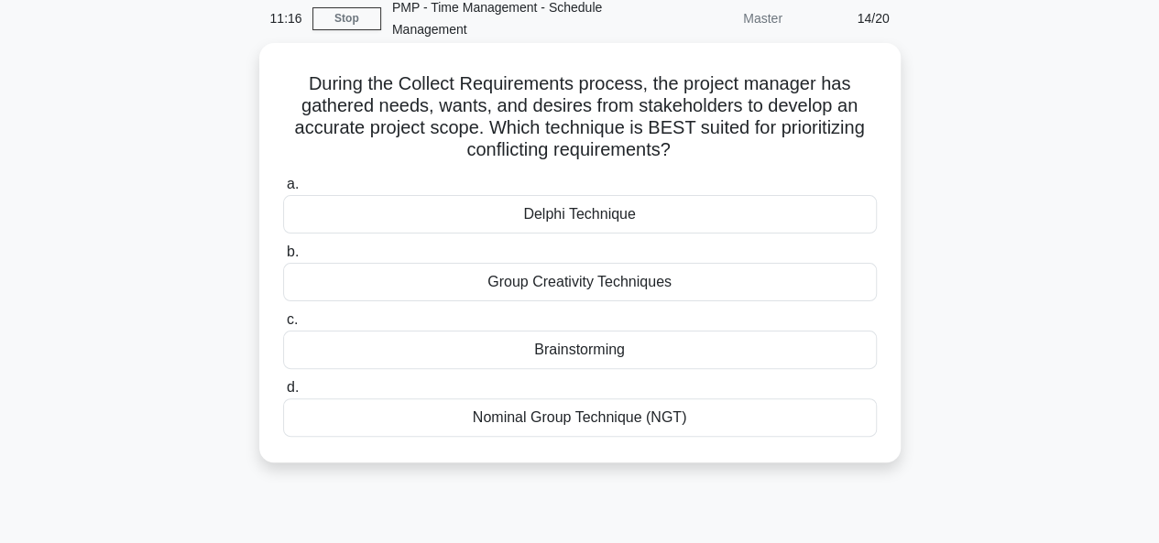
drag, startPoint x: 306, startPoint y: 82, endPoint x: 779, endPoint y: 465, distance: 607.9
click at [779, 463] on div "During the Collect Requirements process, the project manager has gathered needs…" at bounding box center [579, 253] width 641 height 420
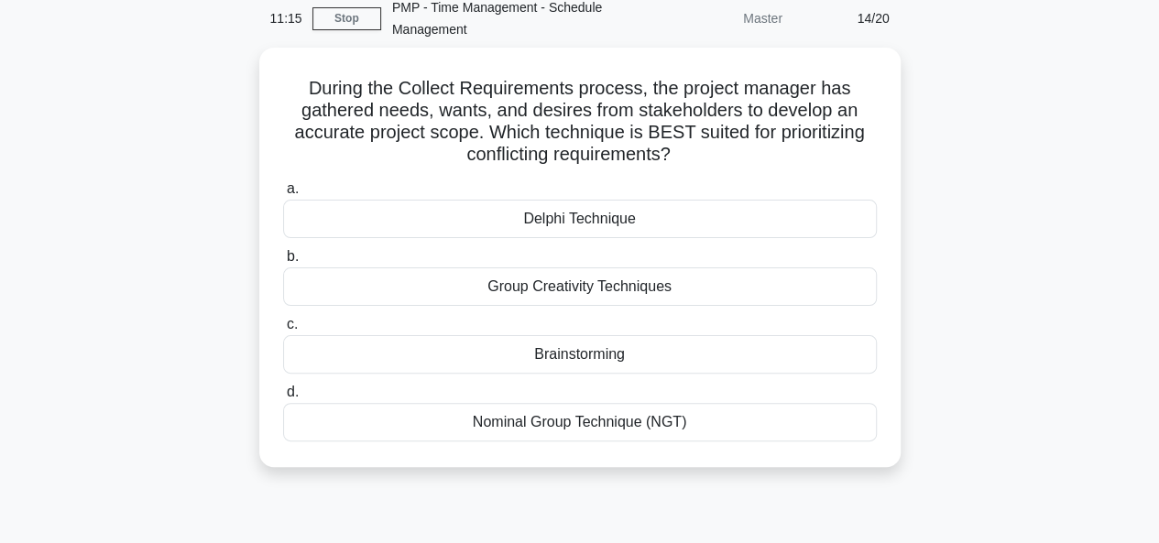
copy div "During the Collect Requirements process, the project manager has gathered needs…"
click at [982, 393] on div "During the Collect Requirements process, the project manager has gathered needs…" at bounding box center [580, 269] width 1045 height 442
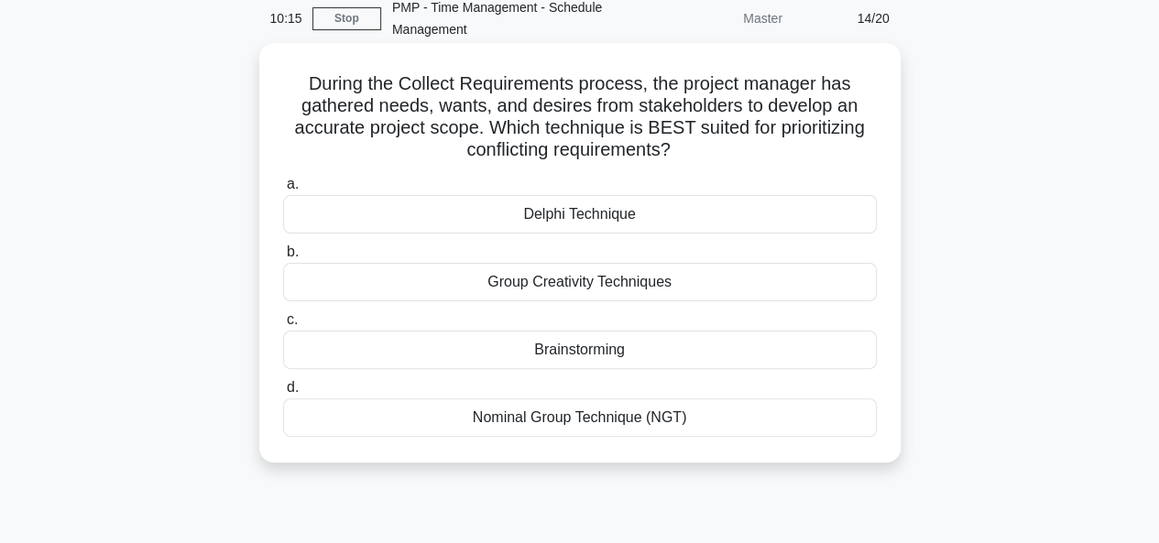
click at [581, 416] on div "Nominal Group Technique (NGT)" at bounding box center [580, 418] width 594 height 38
click at [283, 394] on input "d. Nominal Group Technique (NGT)" at bounding box center [283, 388] width 0 height 12
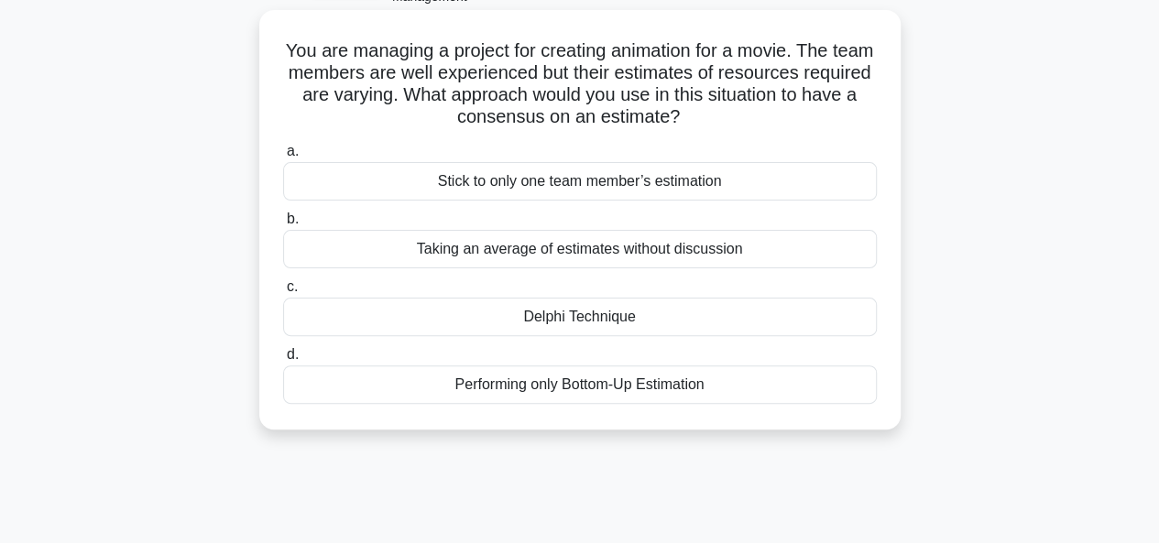
scroll to position [126, 0]
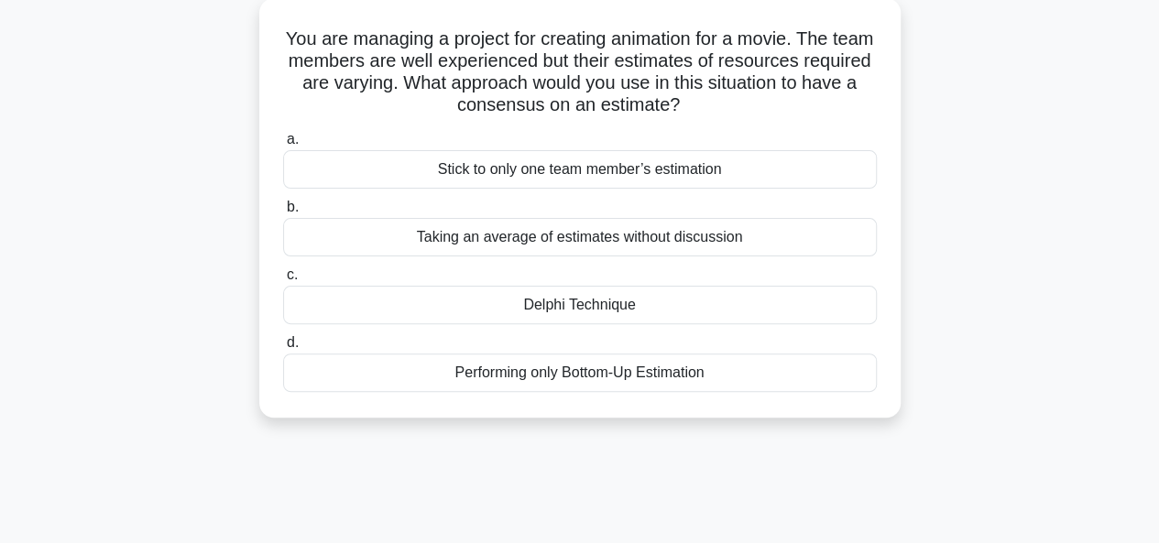
click at [595, 321] on div "Delphi Technique" at bounding box center [580, 305] width 594 height 38
click at [283, 281] on input "c. Delphi Technique" at bounding box center [283, 275] width 0 height 12
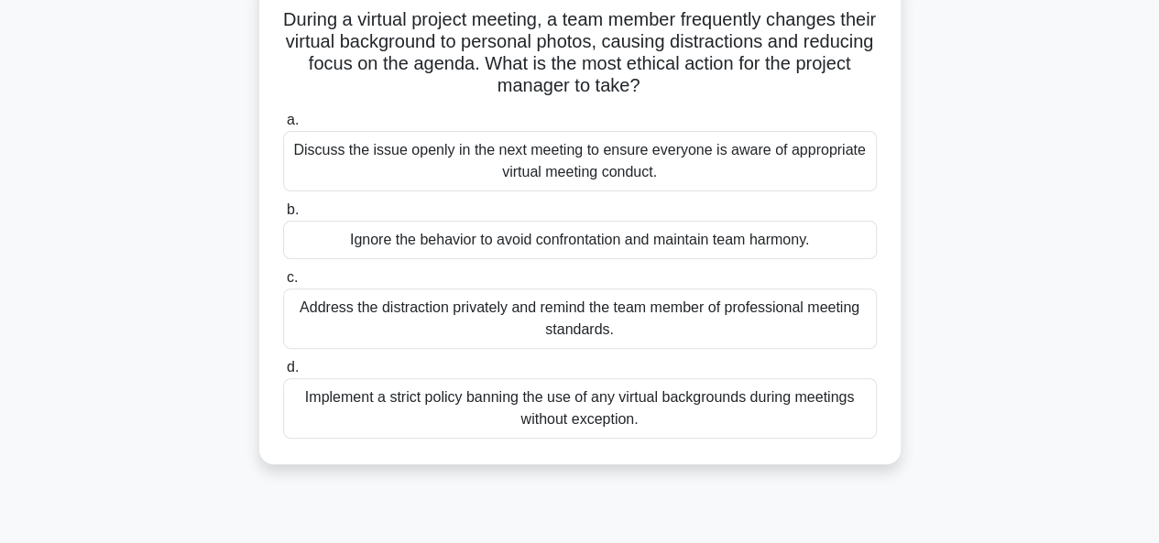
scroll to position [151, 0]
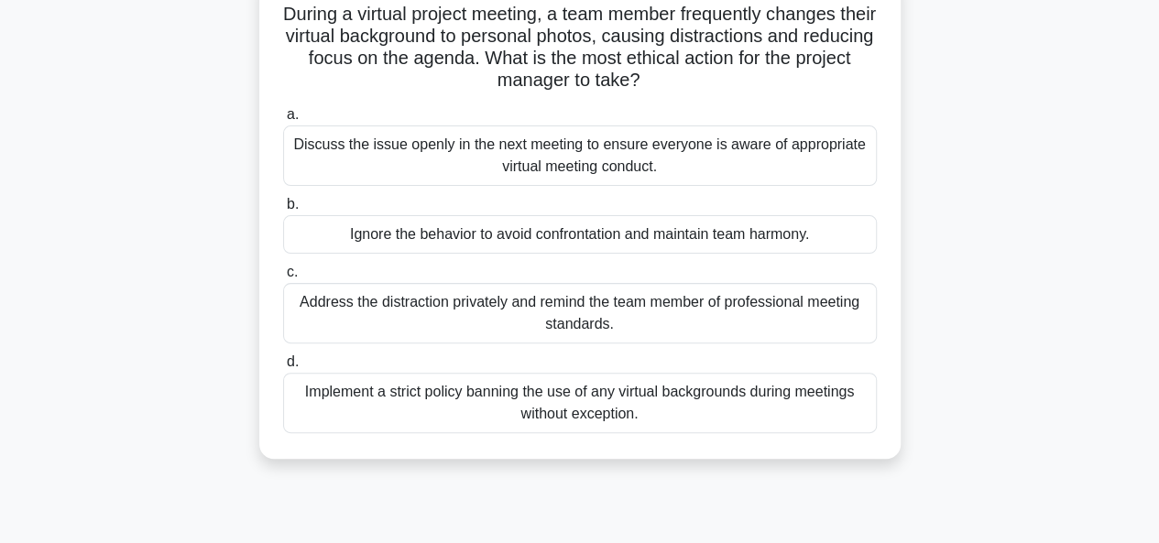
click at [520, 318] on div "Address the distraction privately and remind the team member of professional me…" at bounding box center [580, 313] width 594 height 60
click at [283, 279] on input "c. Address the distraction privately and remind the team member of professional…" at bounding box center [283, 273] width 0 height 12
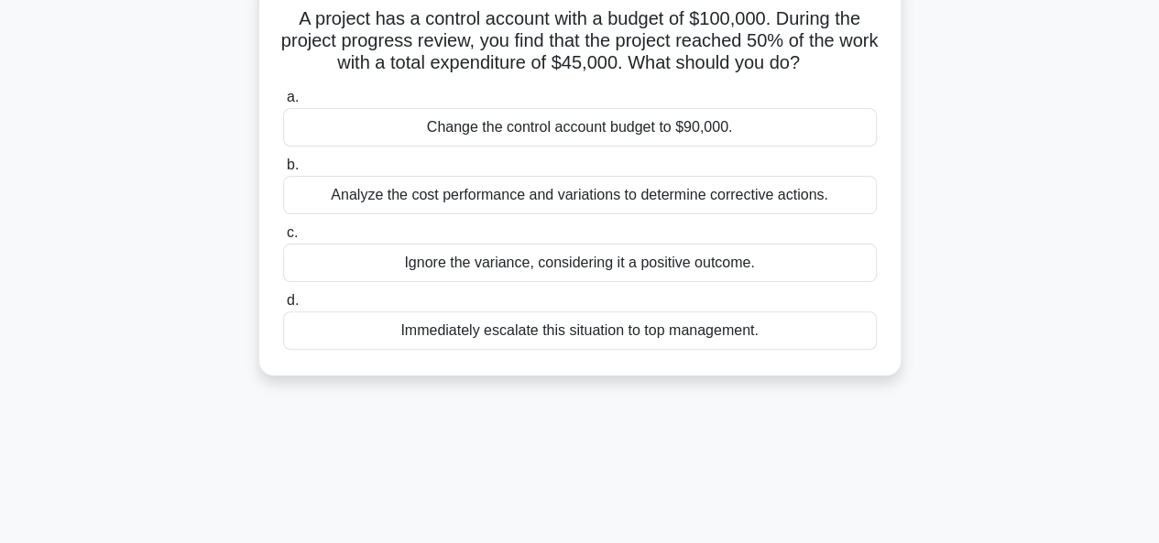
scroll to position [0, 0]
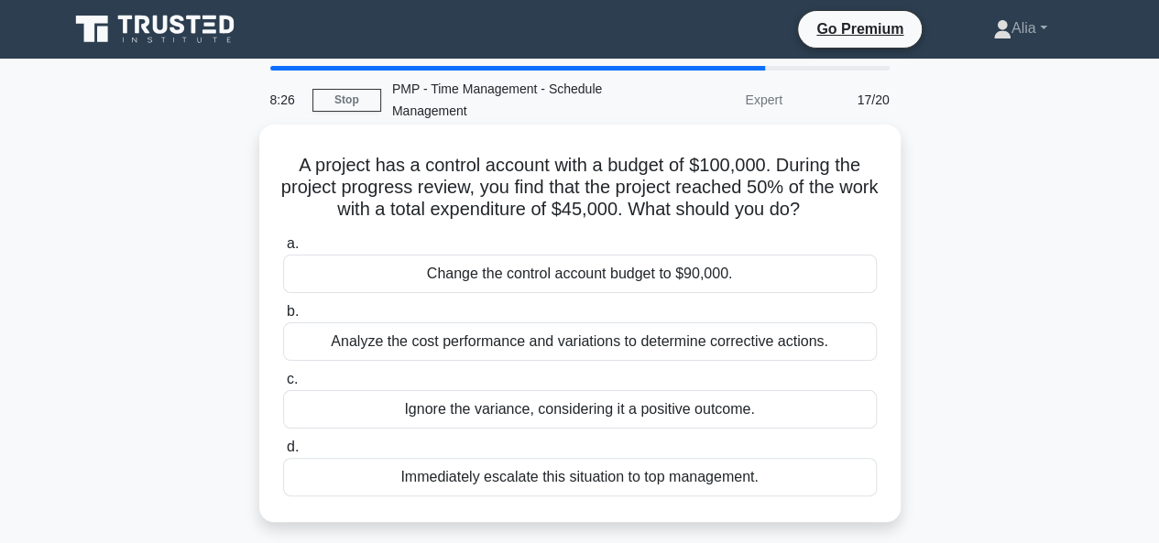
click at [554, 345] on div "Analyze the cost performance and variations to determine corrective actions." at bounding box center [580, 342] width 594 height 38
click at [283, 318] on input "b. Analyze the cost performance and variations to determine corrective actions." at bounding box center [283, 312] width 0 height 12
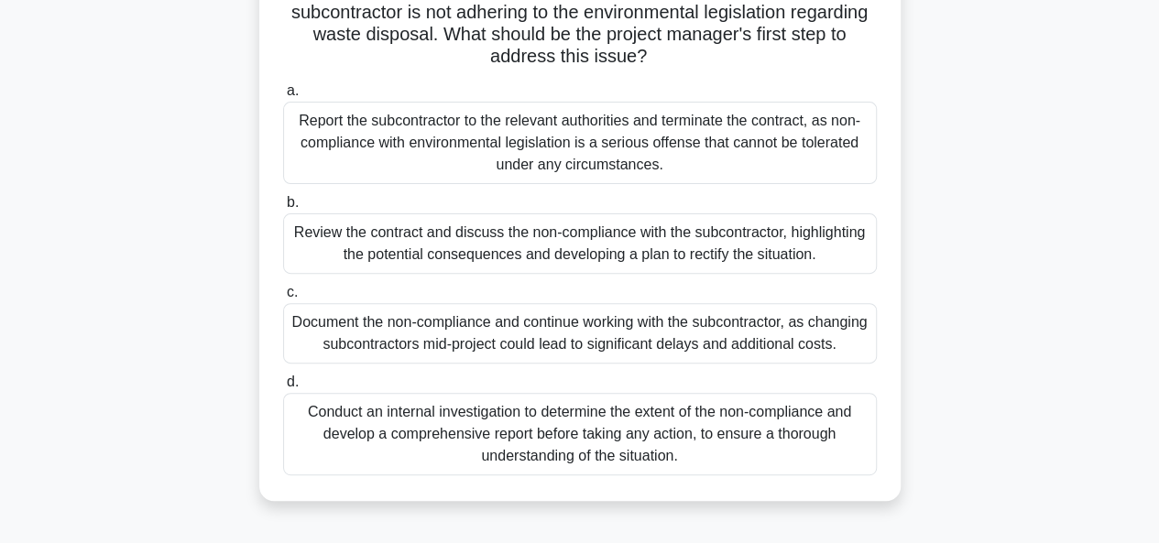
scroll to position [180, 0]
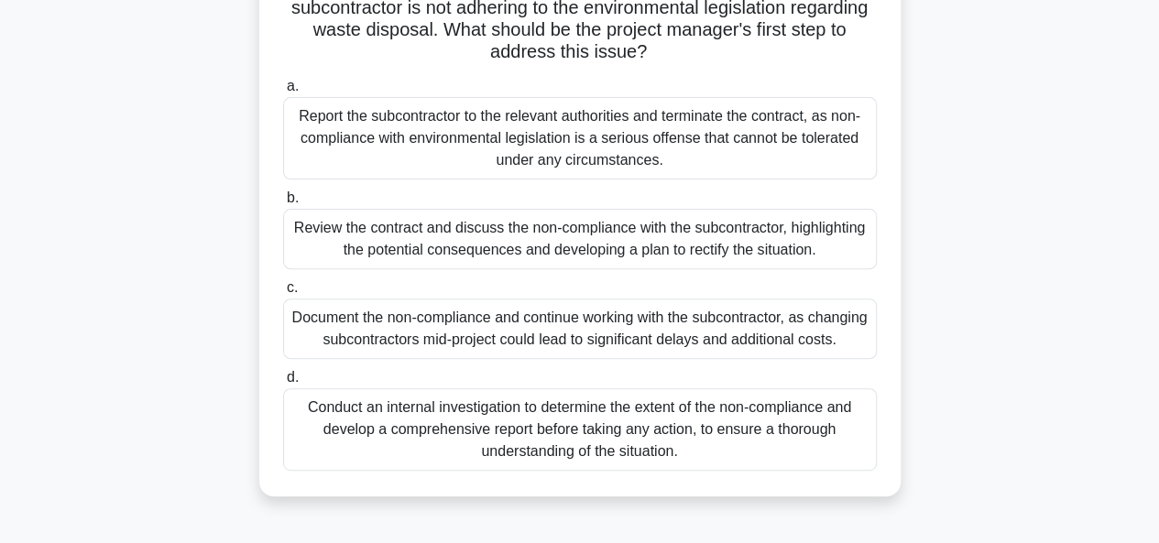
click at [546, 239] on div "Review the contract and discuss the non-compliance with the subcontractor, high…" at bounding box center [580, 239] width 594 height 60
click at [283, 204] on input "b. Review the contract and discuss the non-compliance with the subcontractor, h…" at bounding box center [283, 198] width 0 height 12
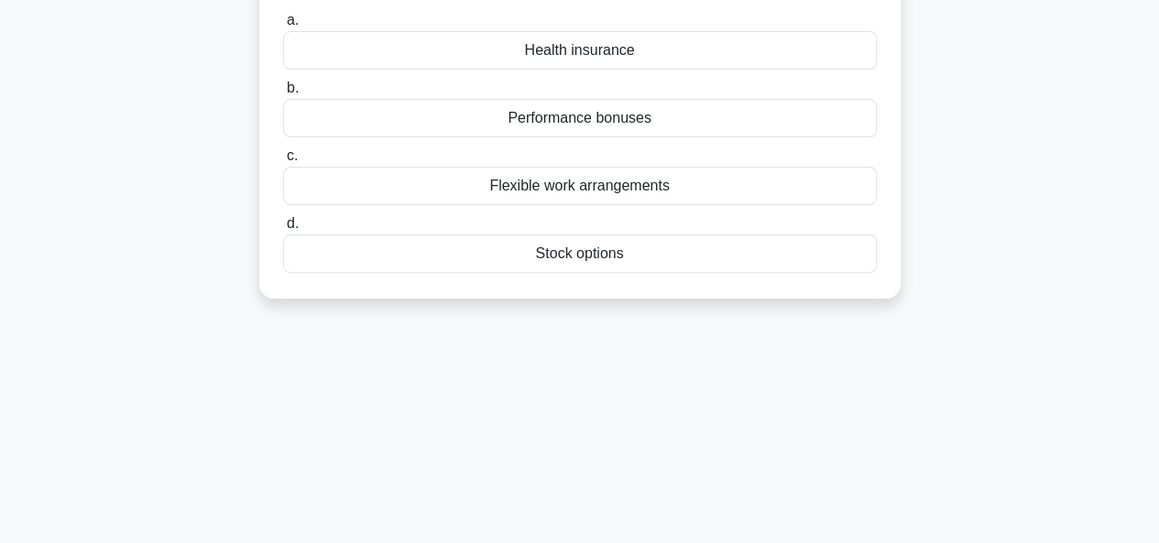
scroll to position [0, 0]
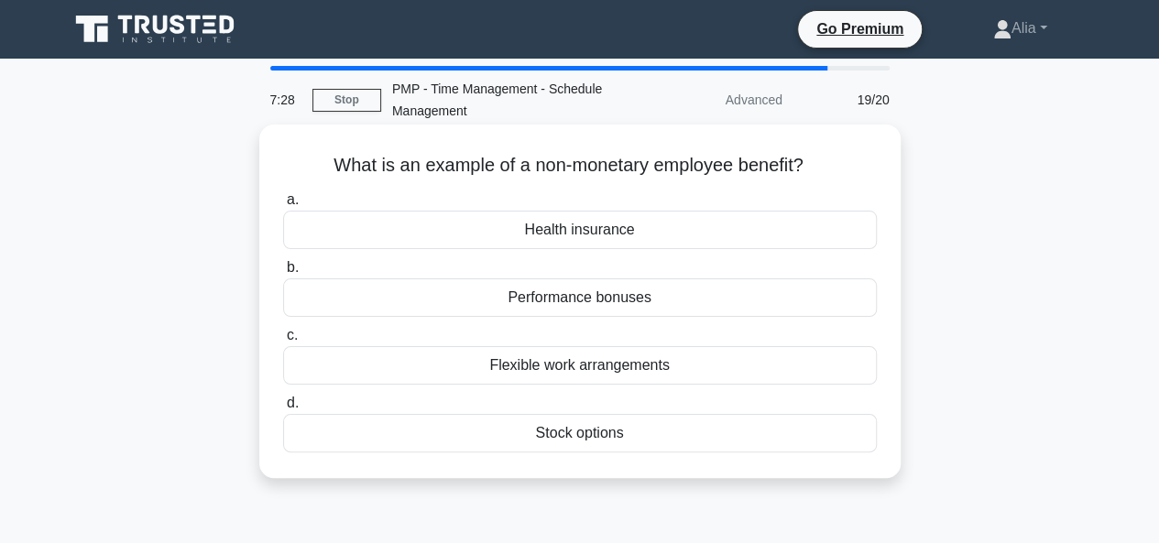
click at [594, 428] on div "Stock options" at bounding box center [580, 433] width 594 height 38
click at [283, 410] on input "d. Stock options" at bounding box center [283, 404] width 0 height 12
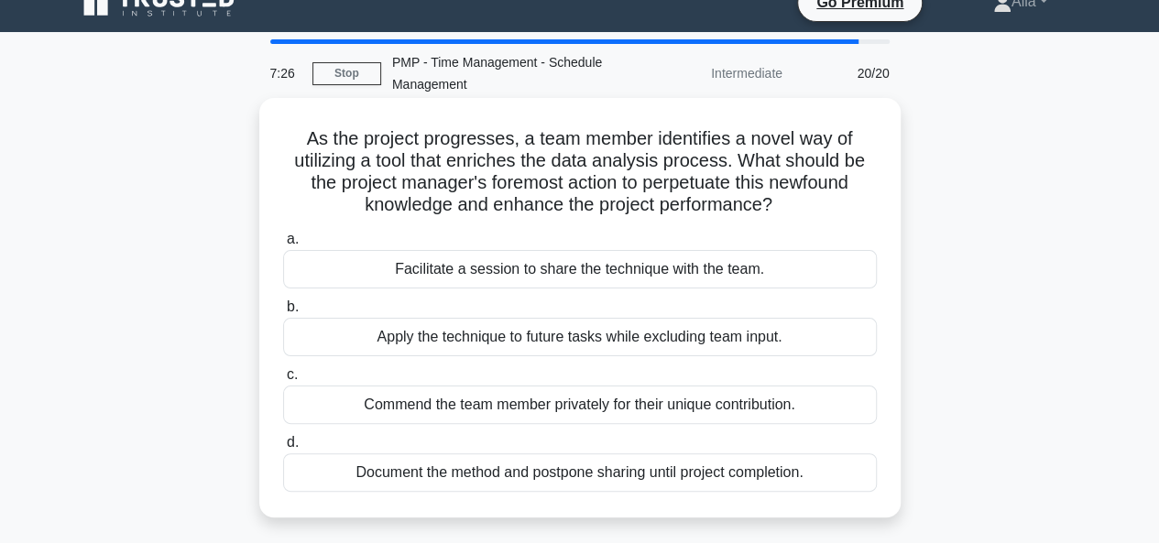
scroll to position [33, 0]
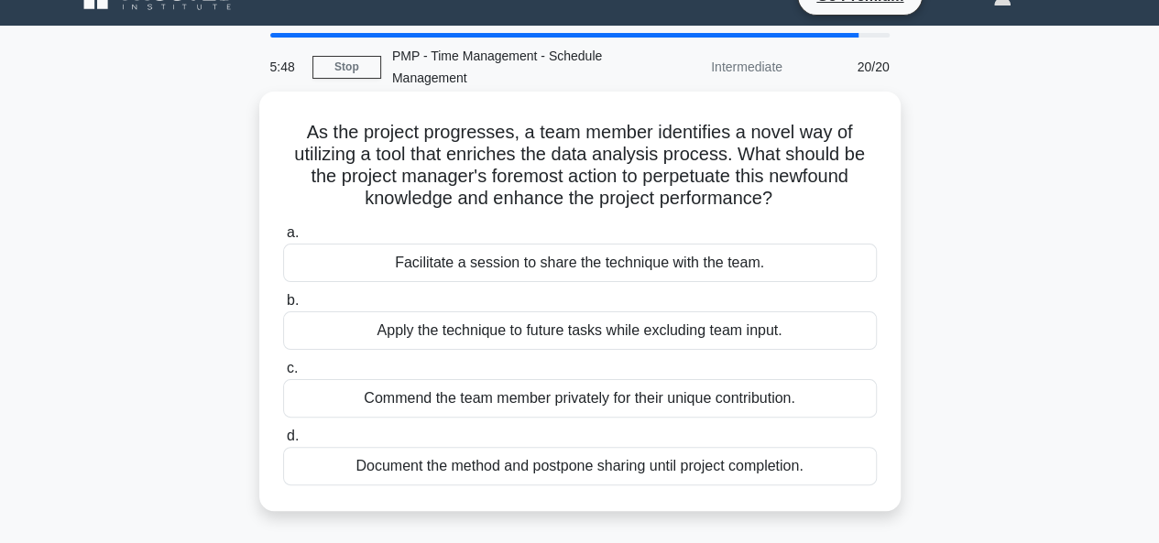
click at [451, 262] on div "Facilitate a session to share the technique with the team." at bounding box center [580, 263] width 594 height 38
click at [283, 239] on input "a. Facilitate a session to share the technique with the team." at bounding box center [283, 233] width 0 height 12
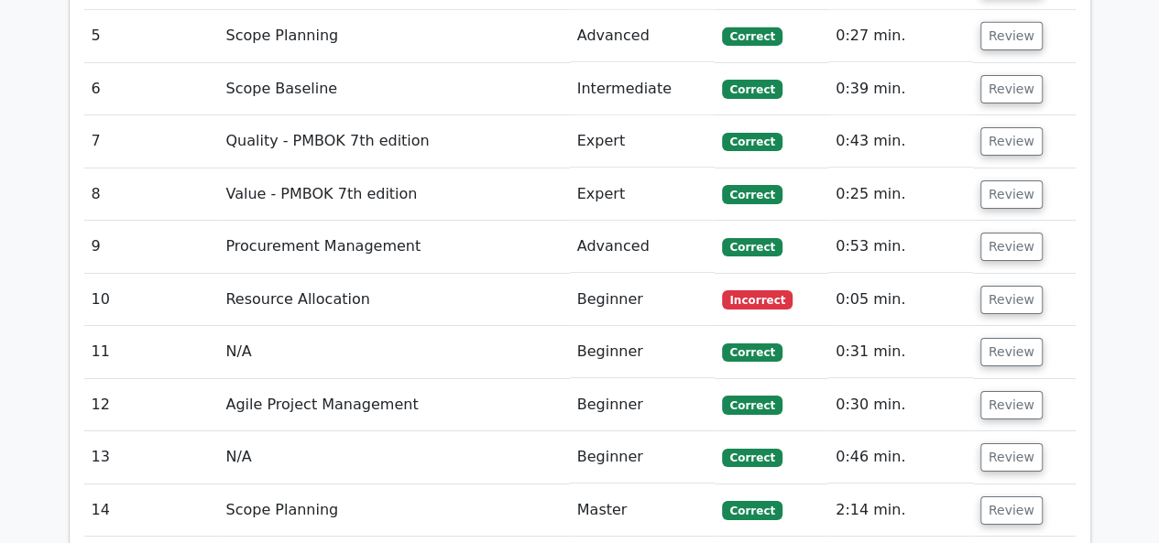
scroll to position [3009, 0]
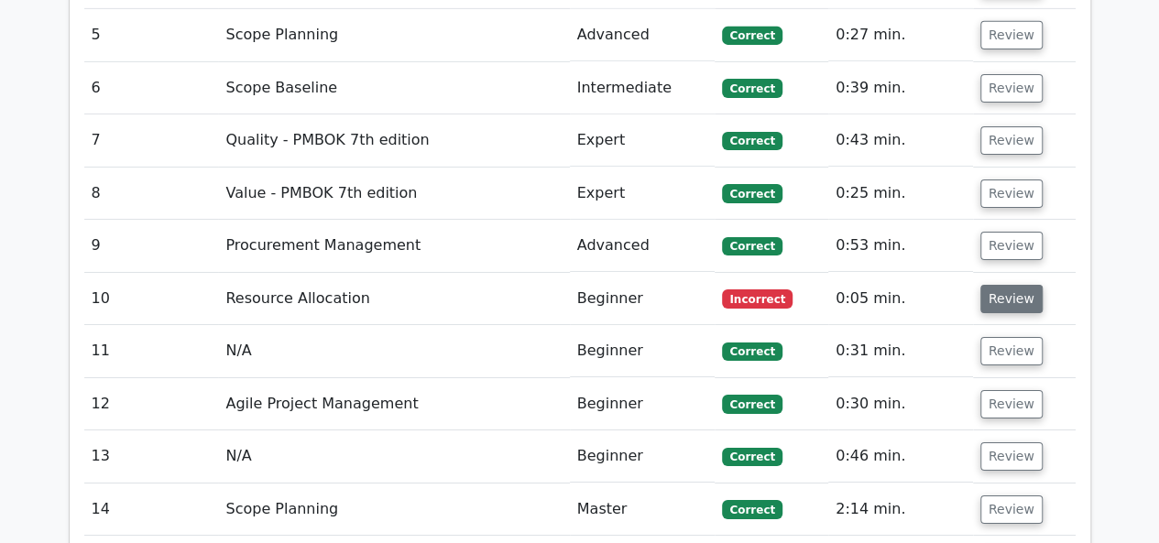
click at [1002, 285] on button "Review" at bounding box center [1011, 299] width 62 height 28
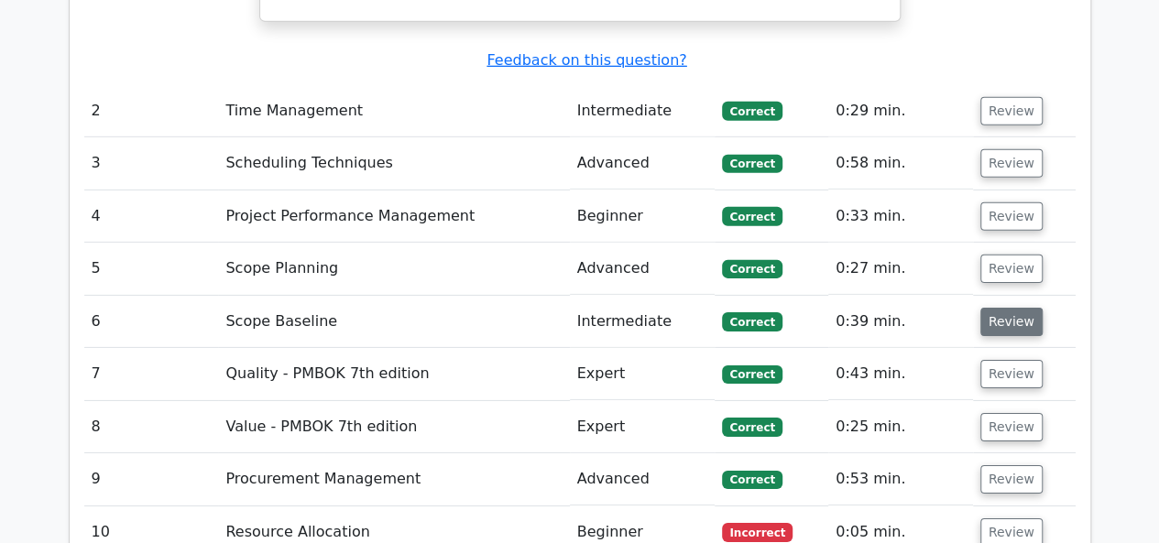
scroll to position [2754, 0]
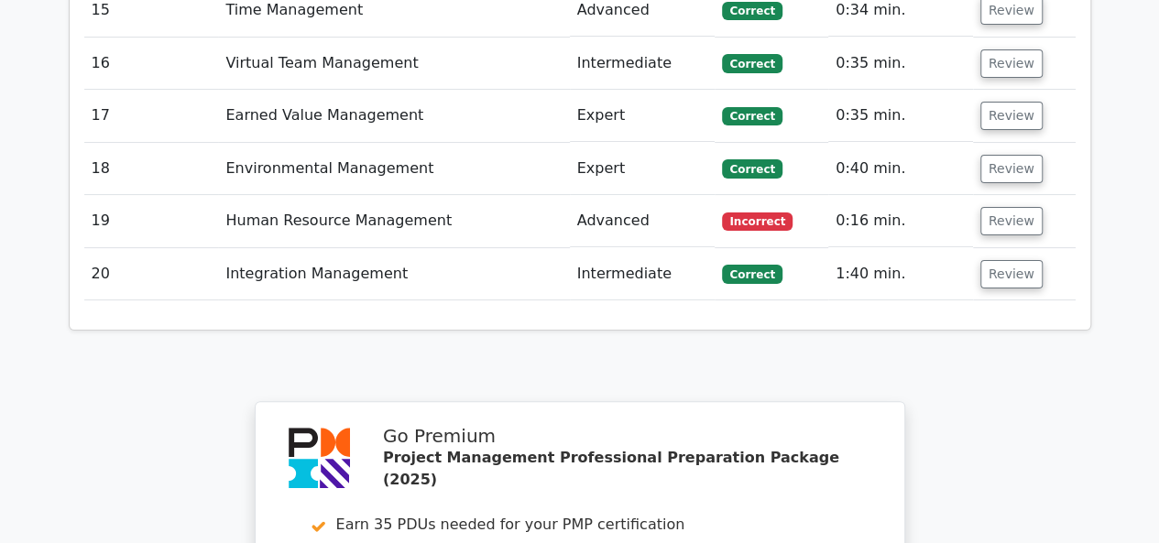
scroll to position [3502, 0]
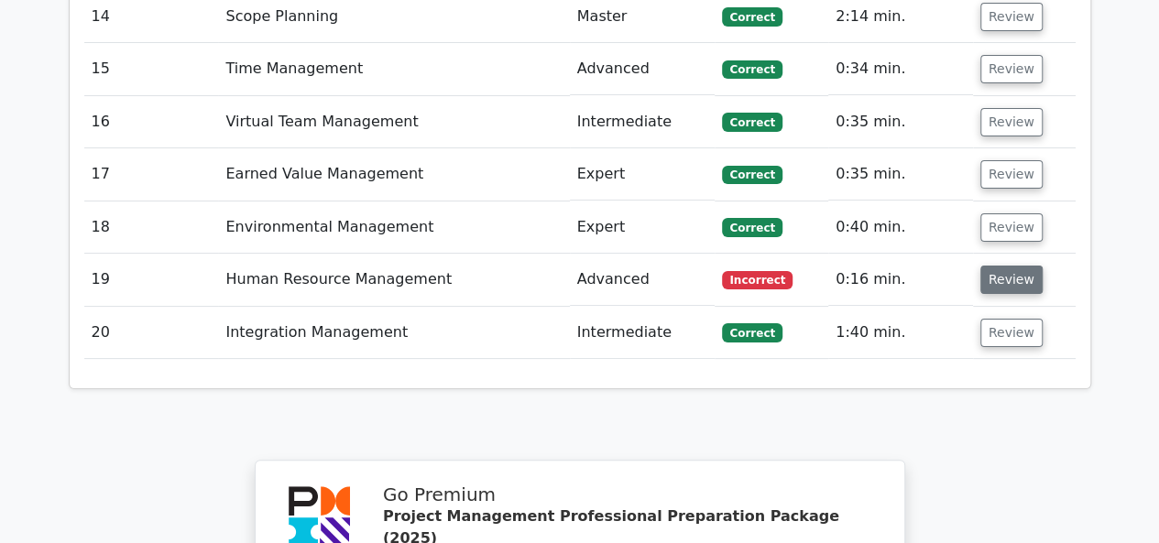
click at [1009, 266] on button "Review" at bounding box center [1011, 280] width 62 height 28
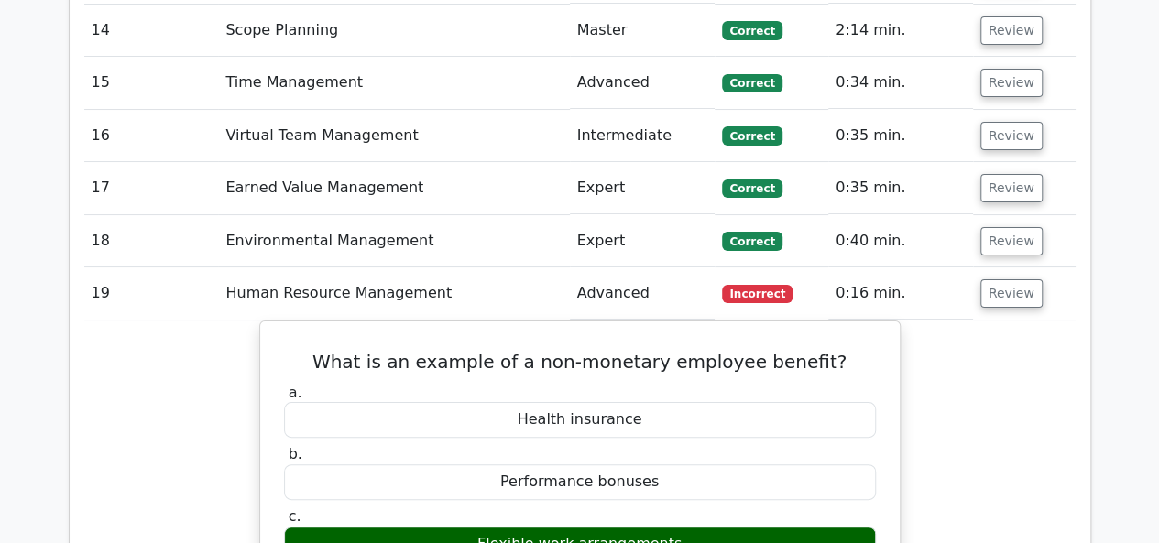
scroll to position [3450, 0]
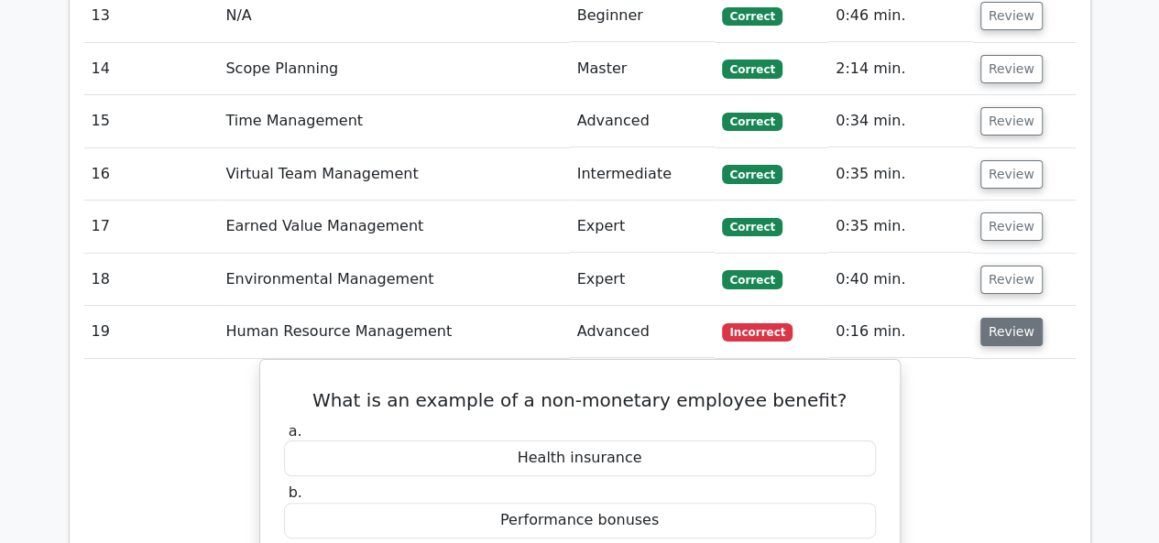
click at [1017, 318] on button "Review" at bounding box center [1011, 332] width 62 height 28
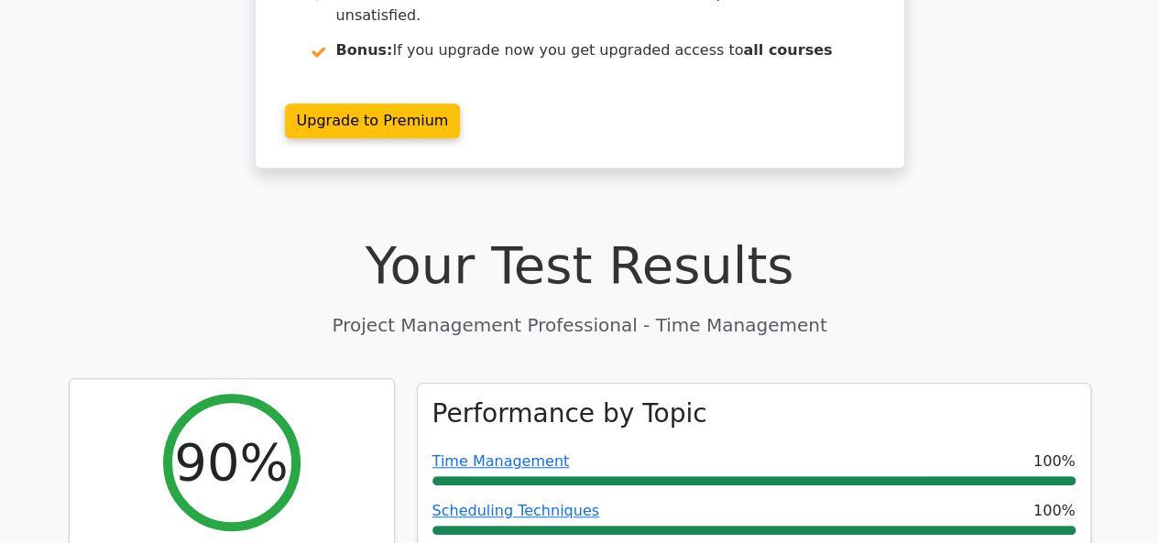
scroll to position [0, 0]
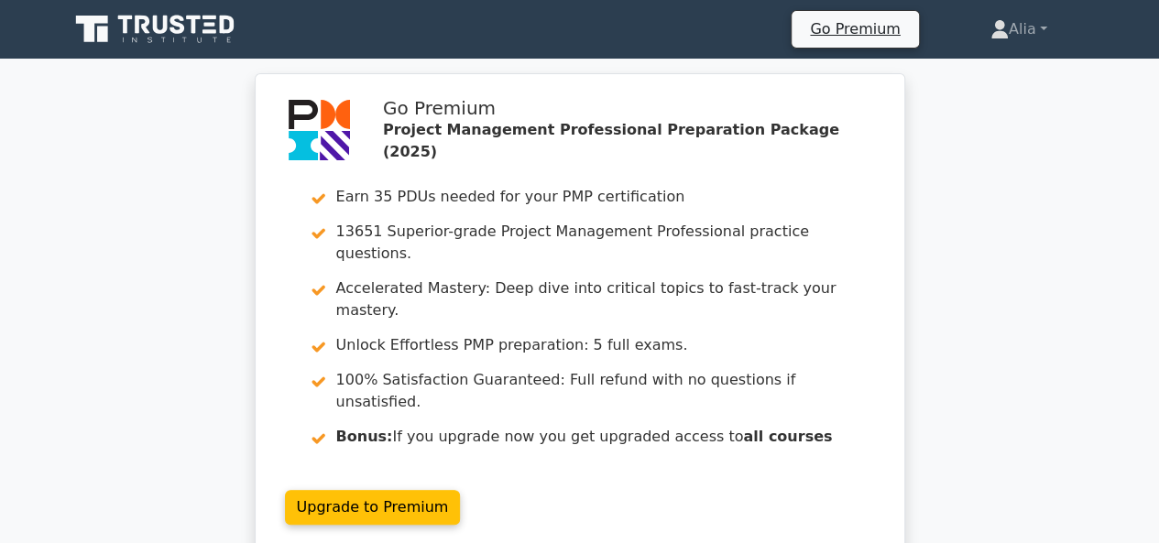
click at [125, 25] on icon at bounding box center [125, 25] width 15 height 18
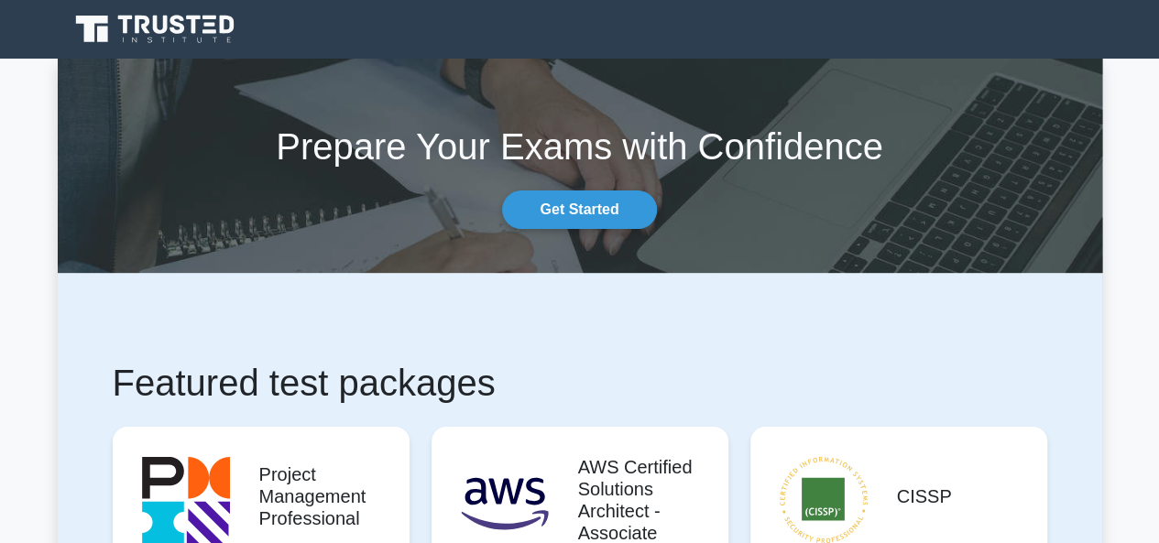
click at [421, 249] on section "Prepare Your Exams with Confidence Get Started" at bounding box center [580, 166] width 1045 height 214
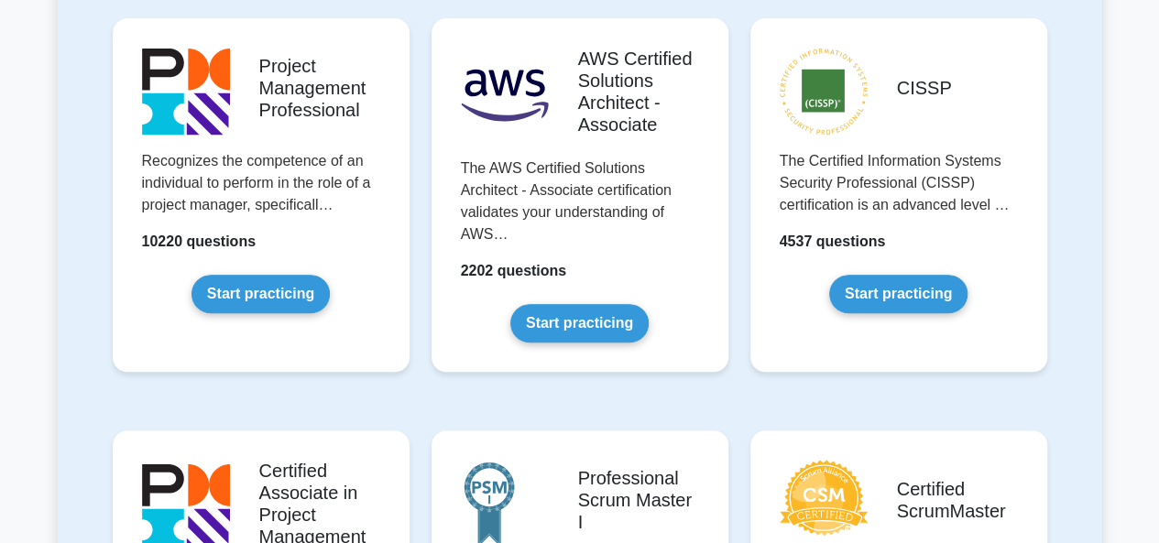
scroll to position [423, 0]
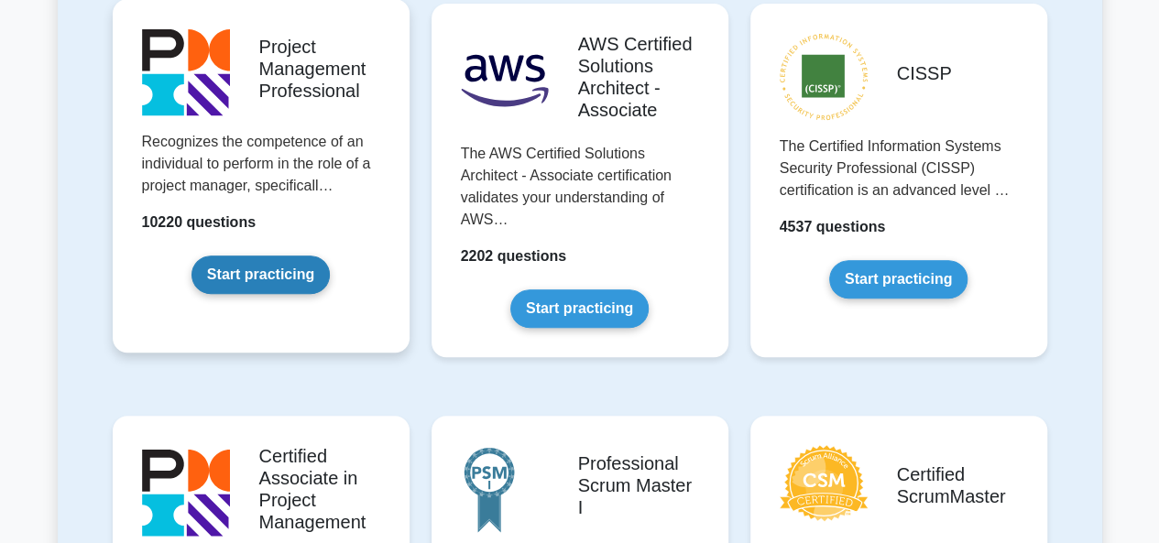
click at [246, 263] on link "Start practicing" at bounding box center [261, 275] width 138 height 38
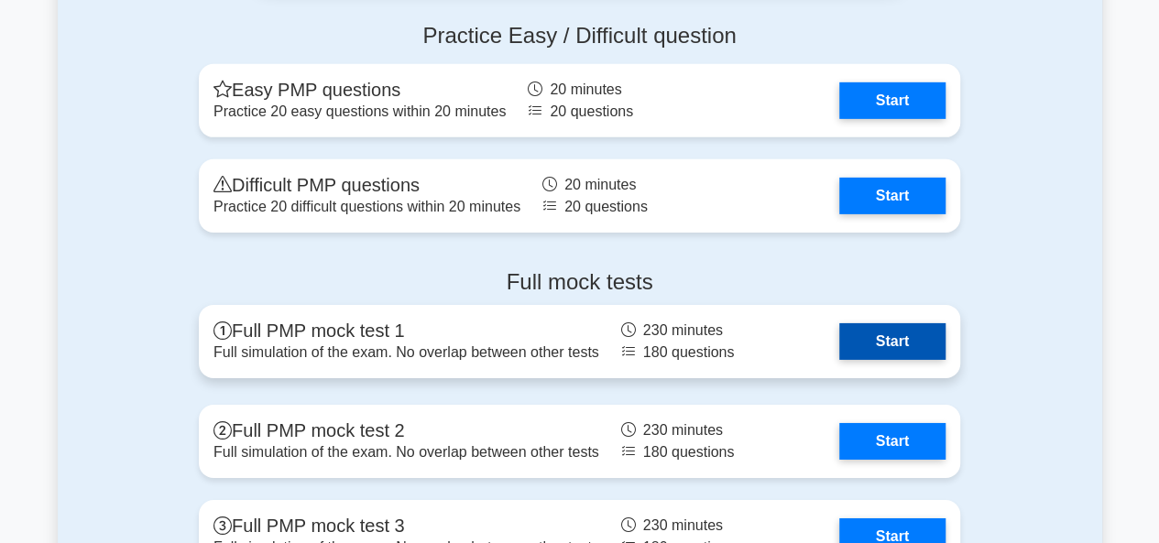
scroll to position [6348, 0]
